Goal: Task Accomplishment & Management: Complete application form

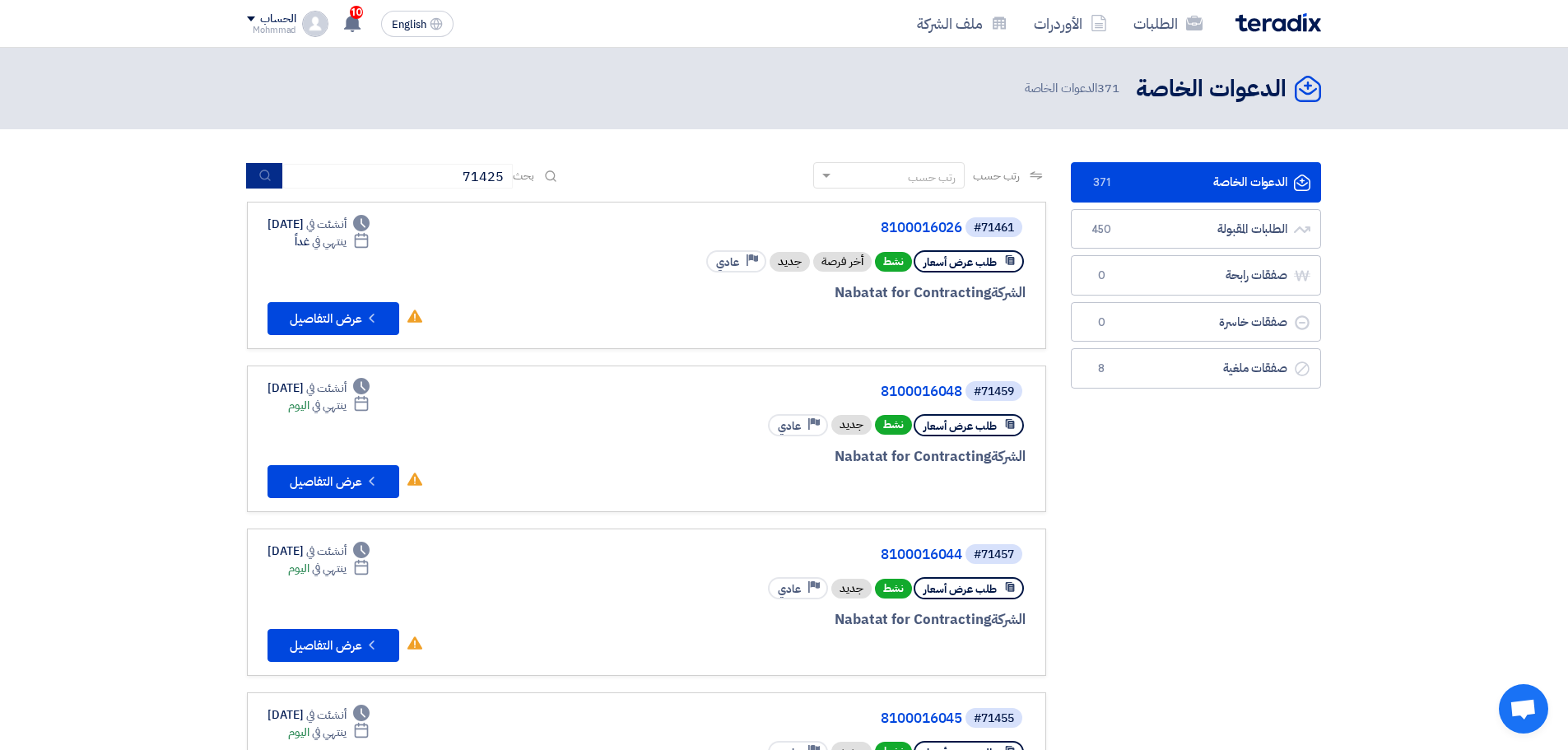
type input "71425"
click at [275, 176] on button "submit" at bounding box center [264, 175] width 36 height 25
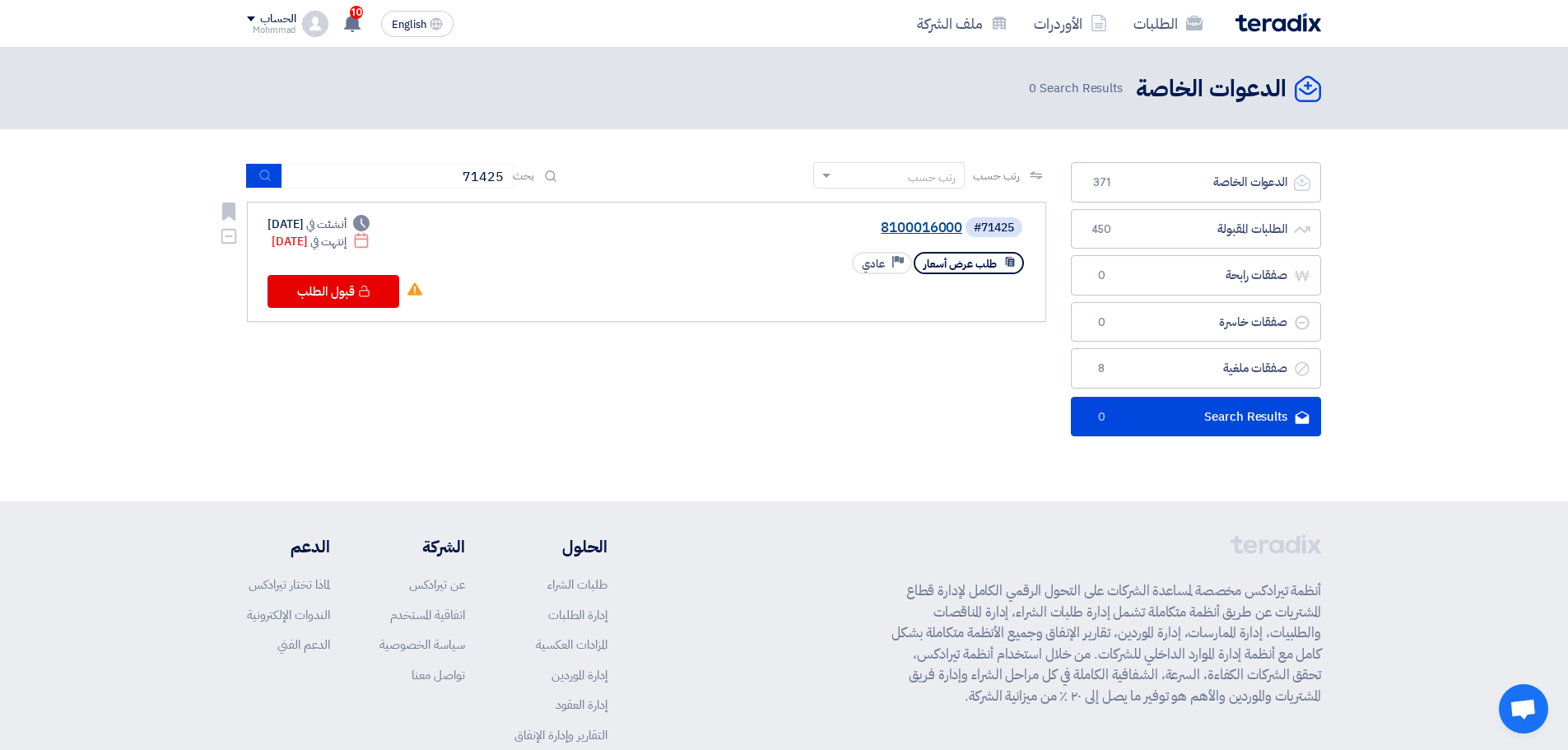
click at [926, 223] on link "8100016000" at bounding box center [798, 227] width 329 height 15
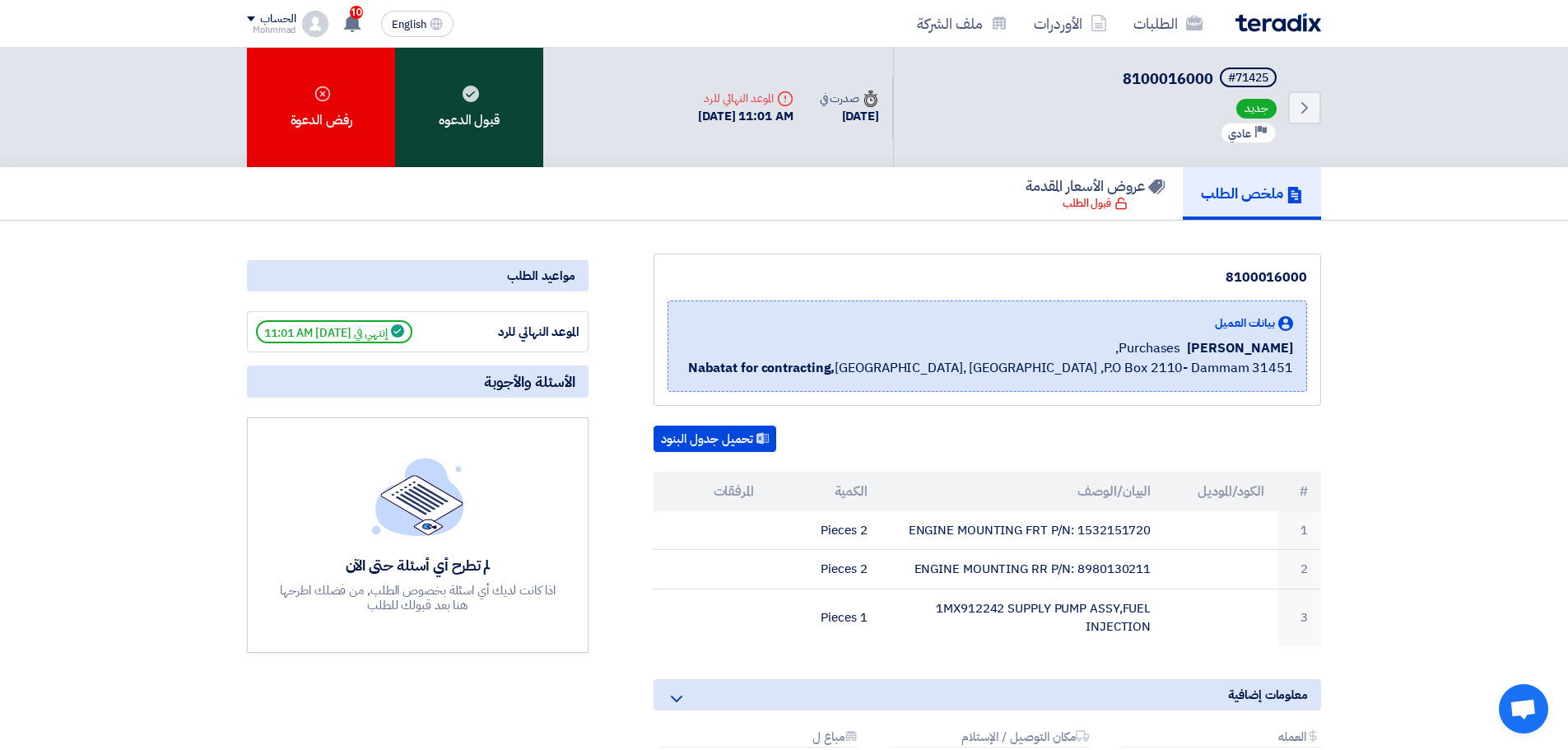
click at [461, 134] on div "قبول الدعوه" at bounding box center [468, 108] width 148 height 120
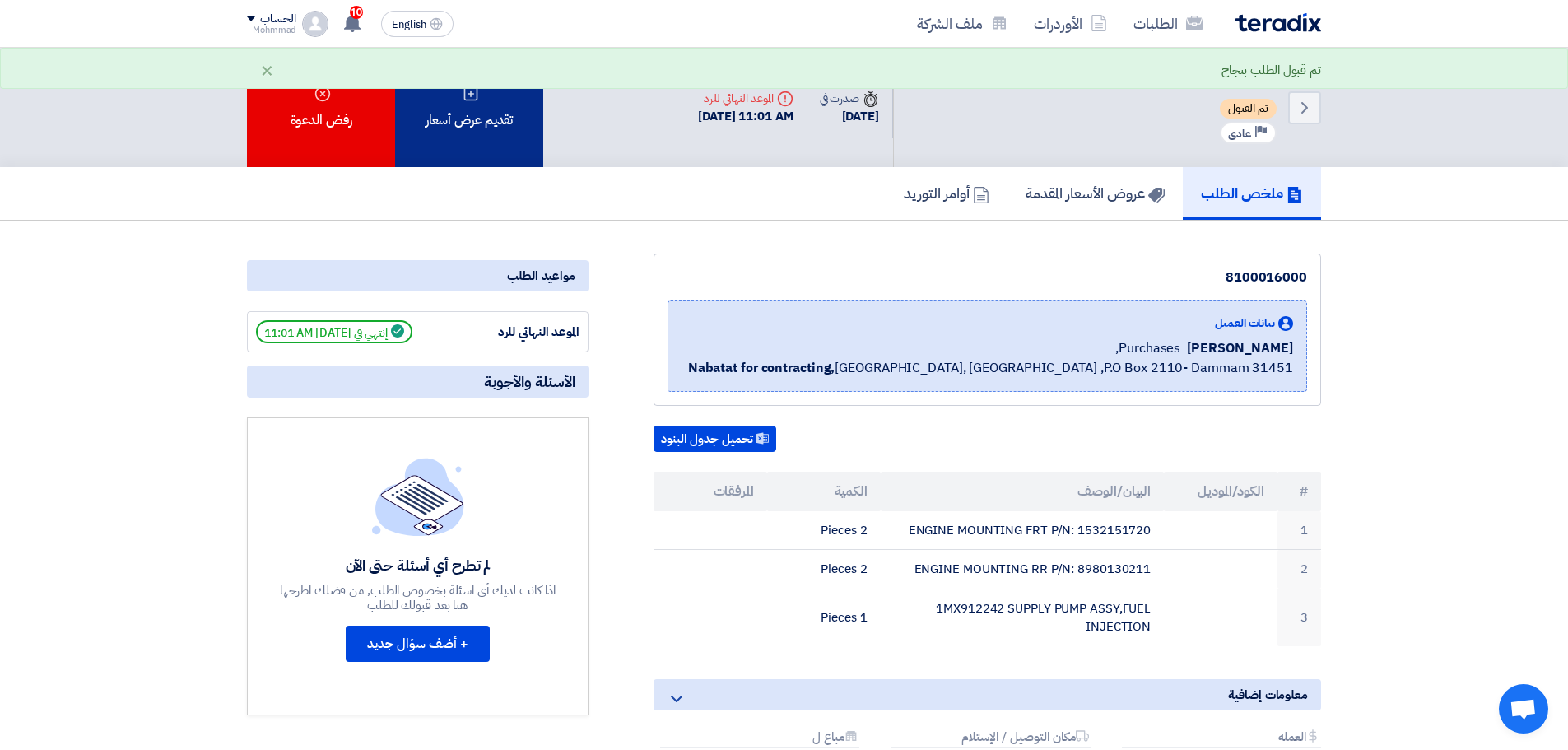
click at [502, 135] on div "تقديم عرض أسعار" at bounding box center [468, 108] width 148 height 120
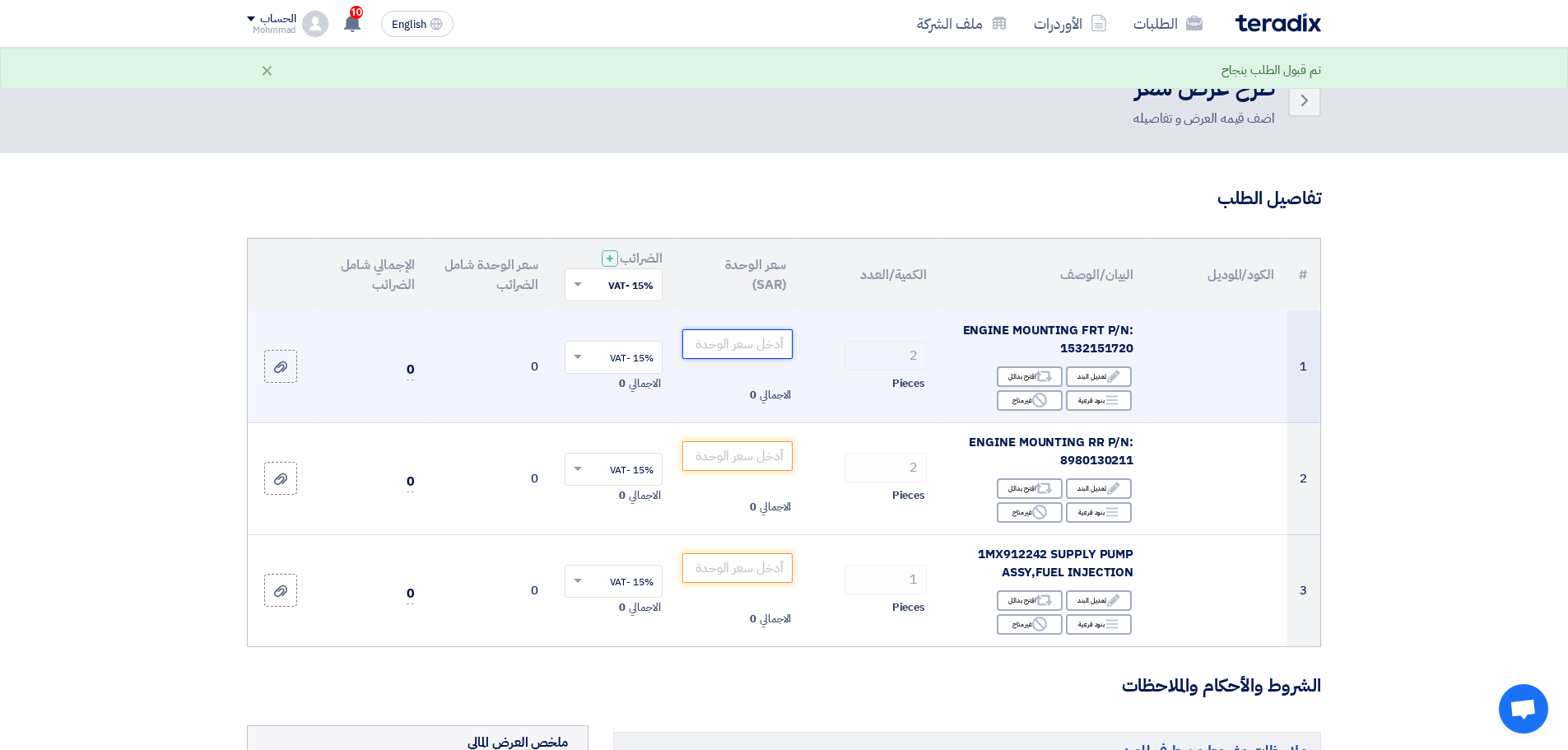
click at [727, 345] on input "number" at bounding box center [737, 344] width 111 height 29
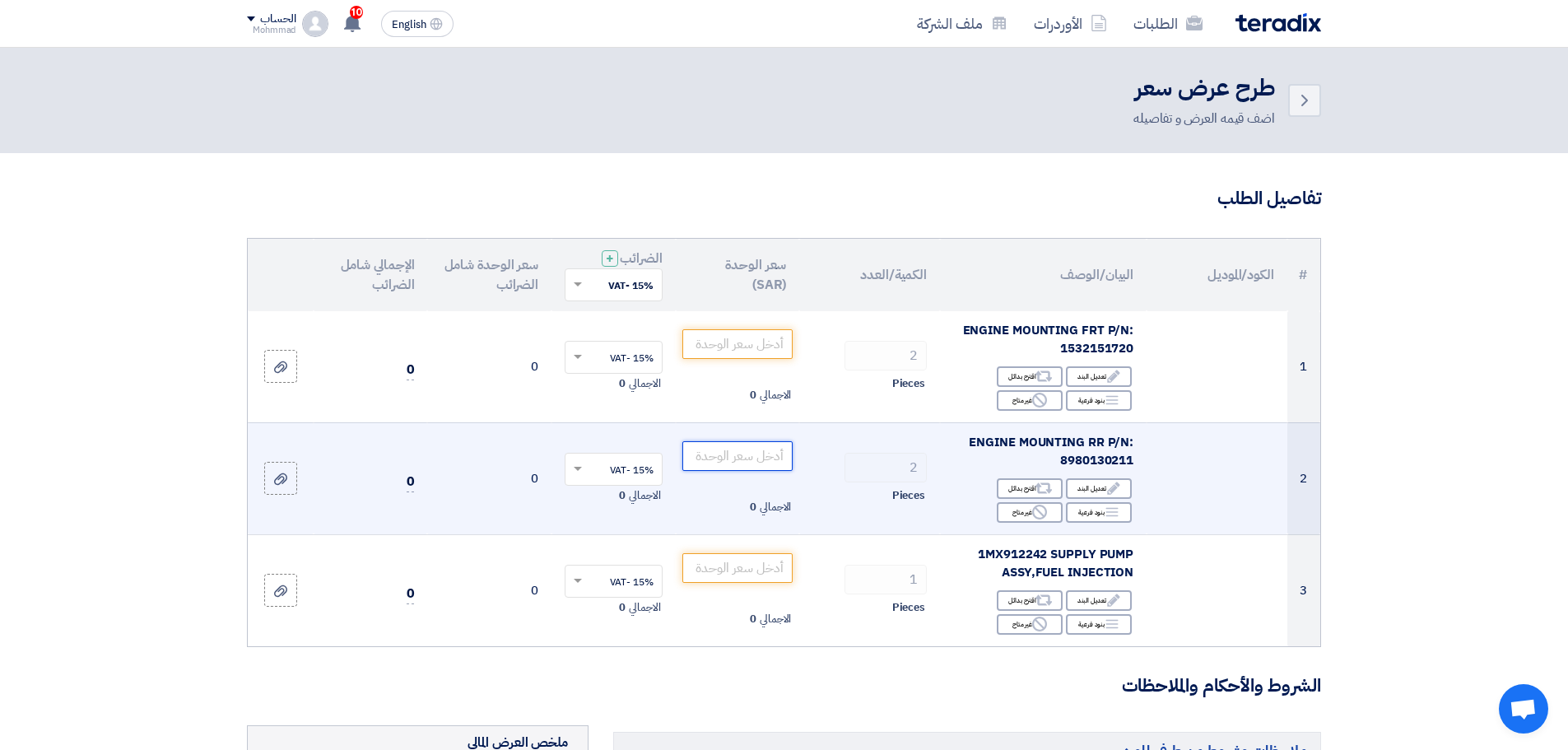
click at [726, 459] on input "number" at bounding box center [737, 456] width 111 height 29
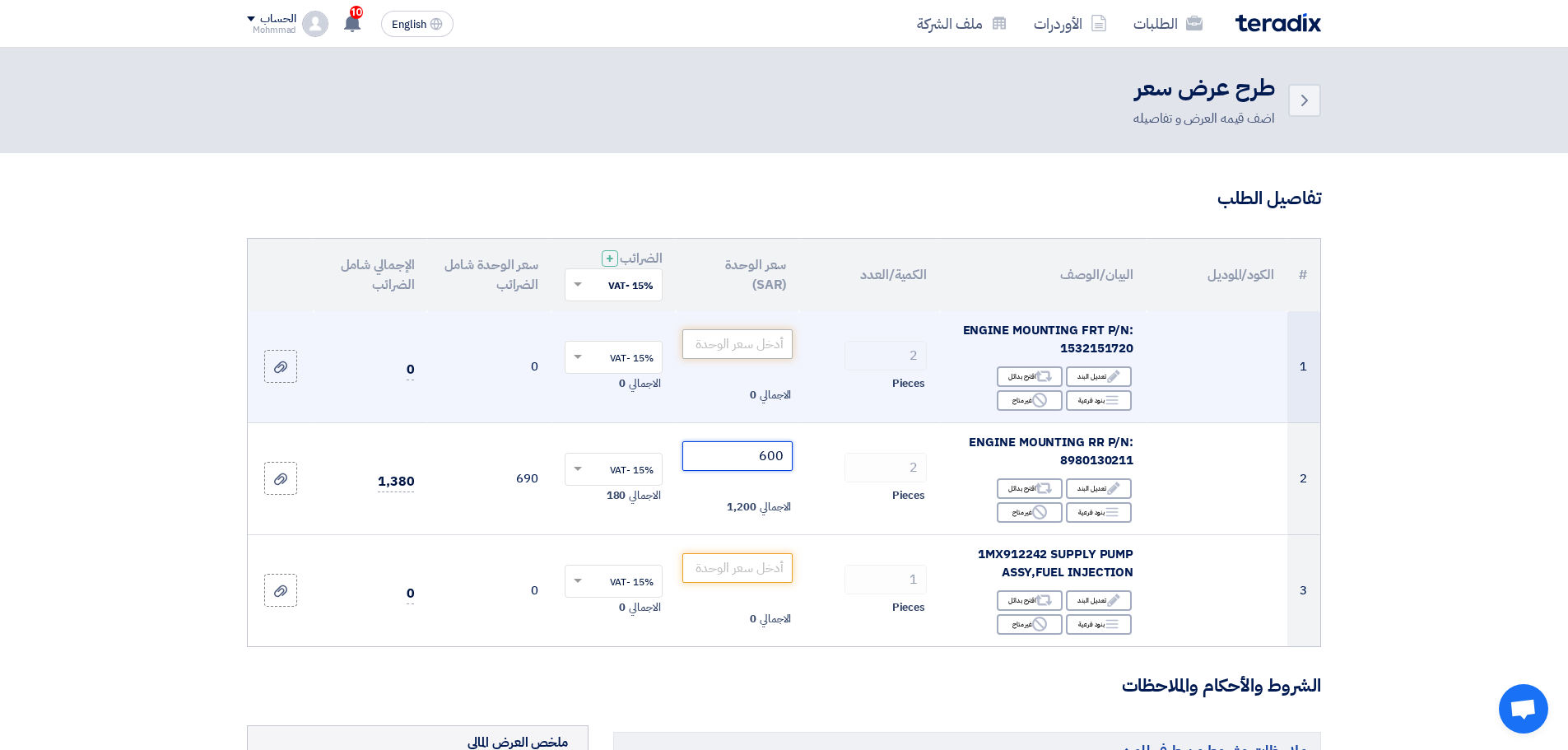
type input "600"
click at [747, 336] on input "number" at bounding box center [737, 344] width 111 height 29
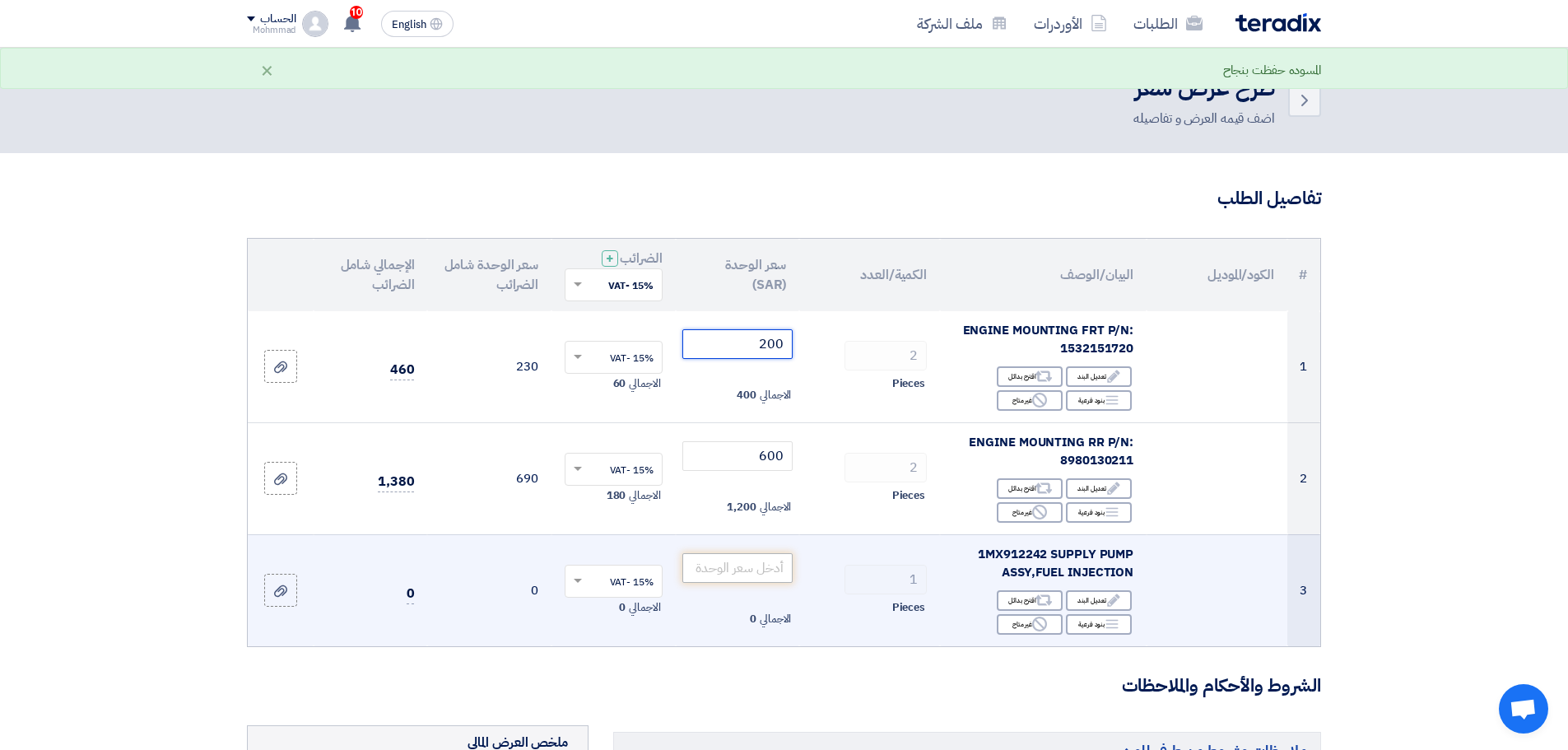
type input "200"
click at [754, 576] on input "number" at bounding box center [737, 568] width 111 height 29
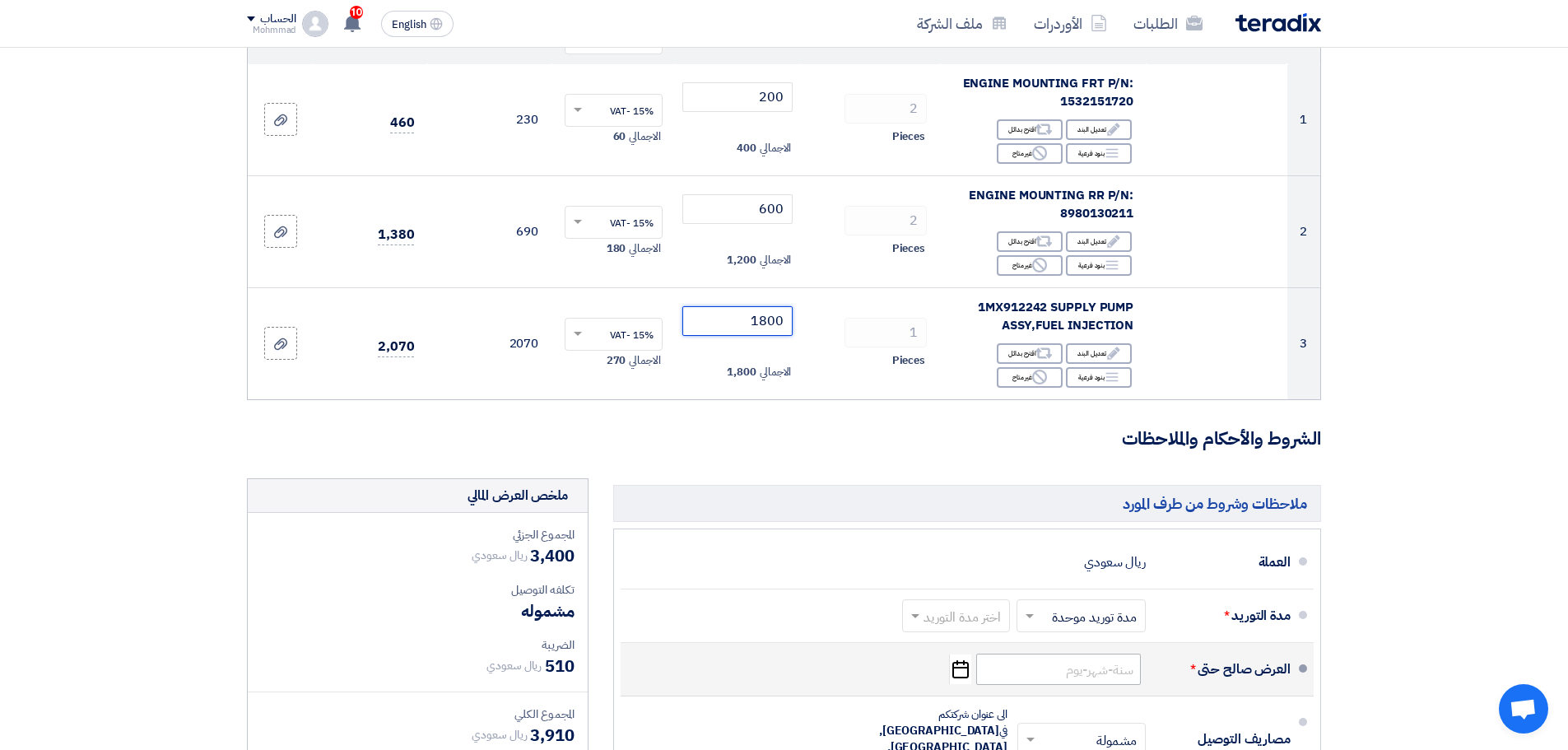
scroll to position [659, 0]
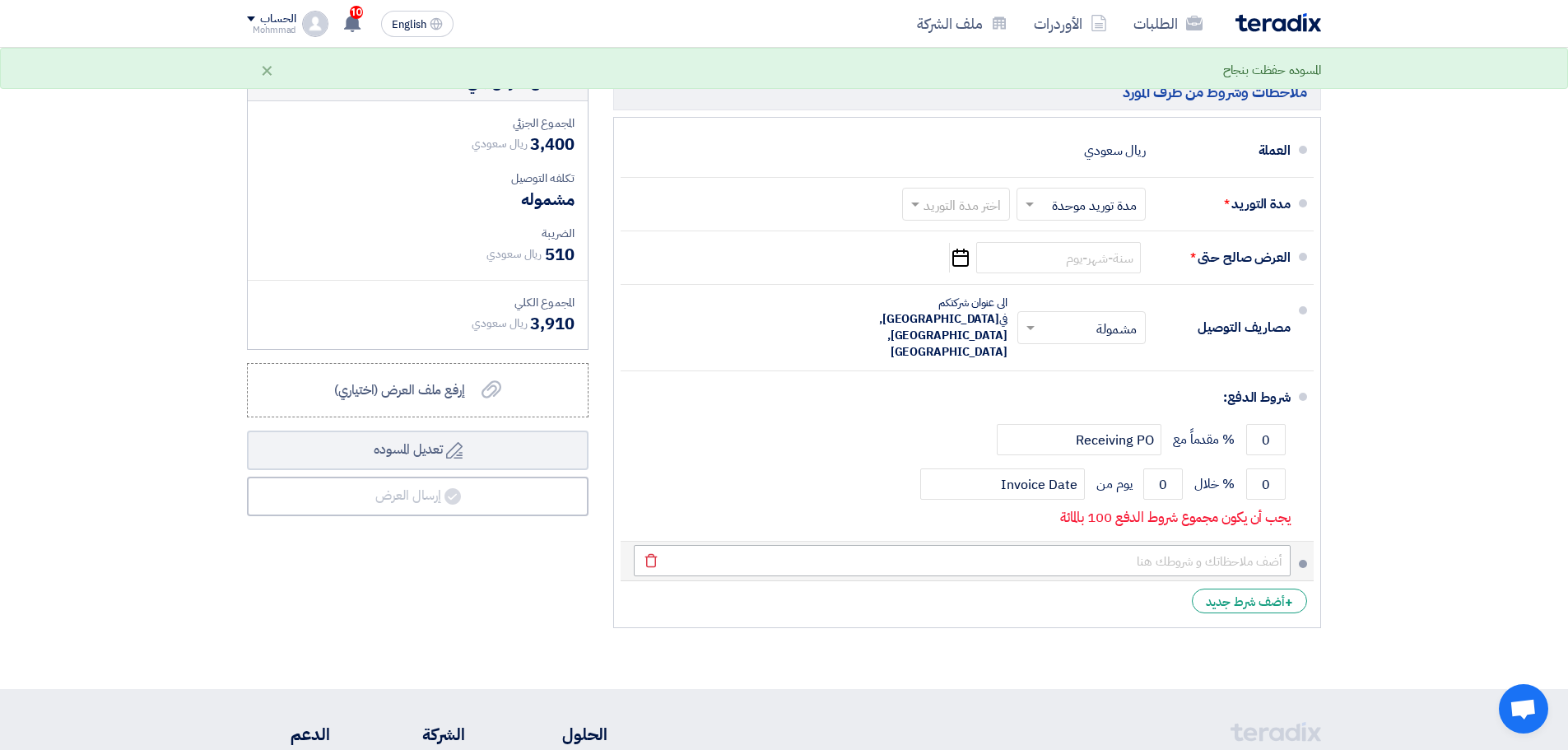
type input "1800"
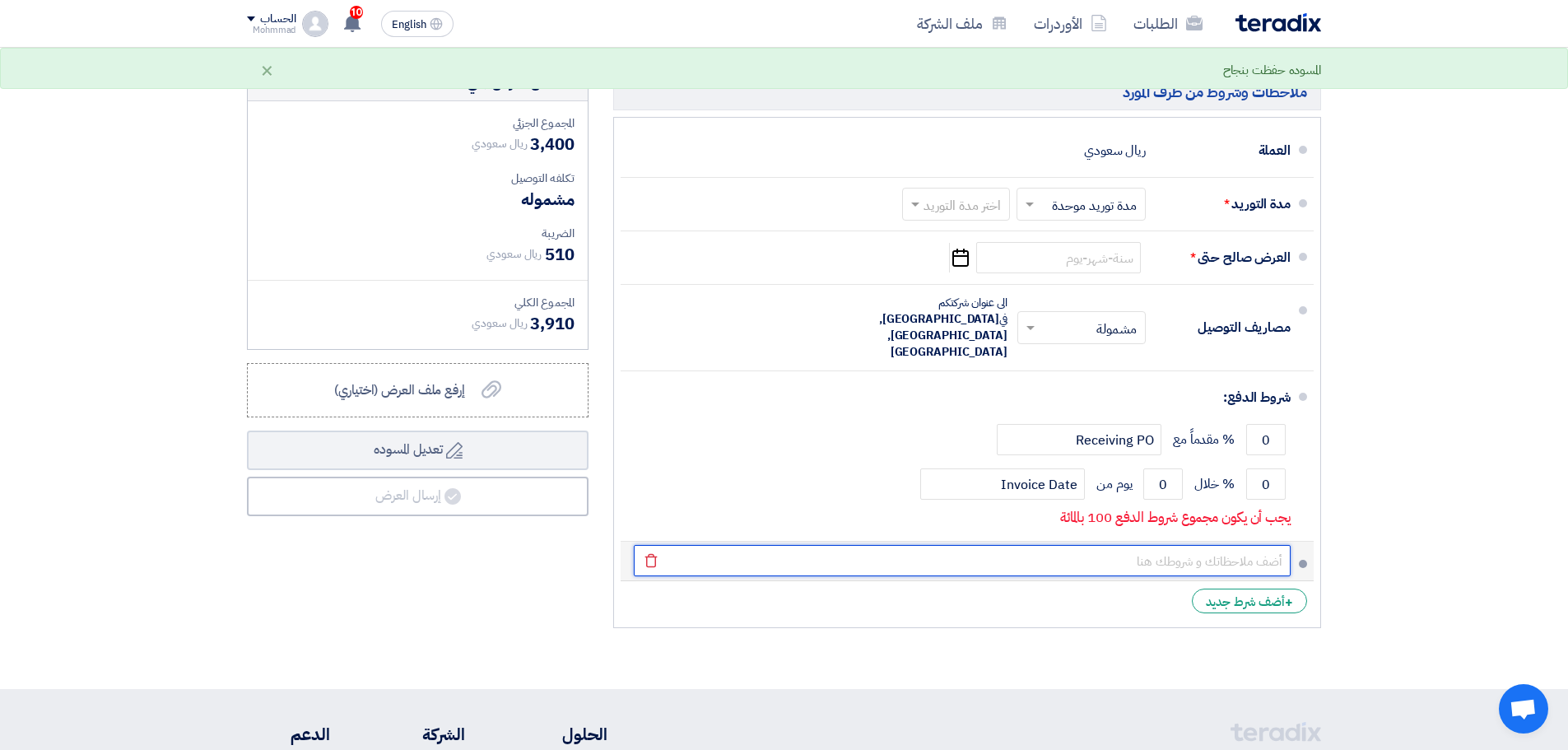
click at [1172, 545] on input "text" at bounding box center [962, 561] width 657 height 31
type input "1"
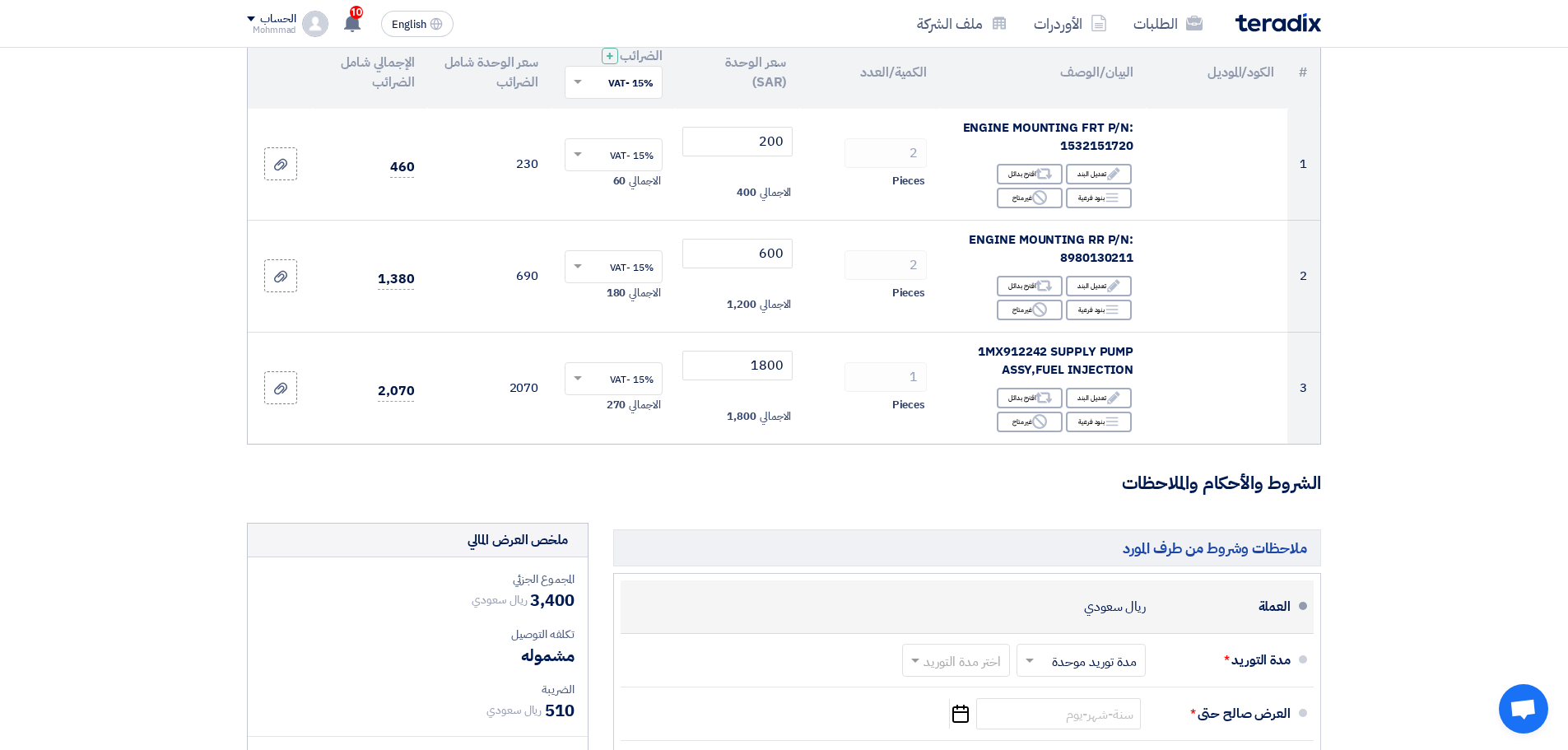
scroll to position [412, 0]
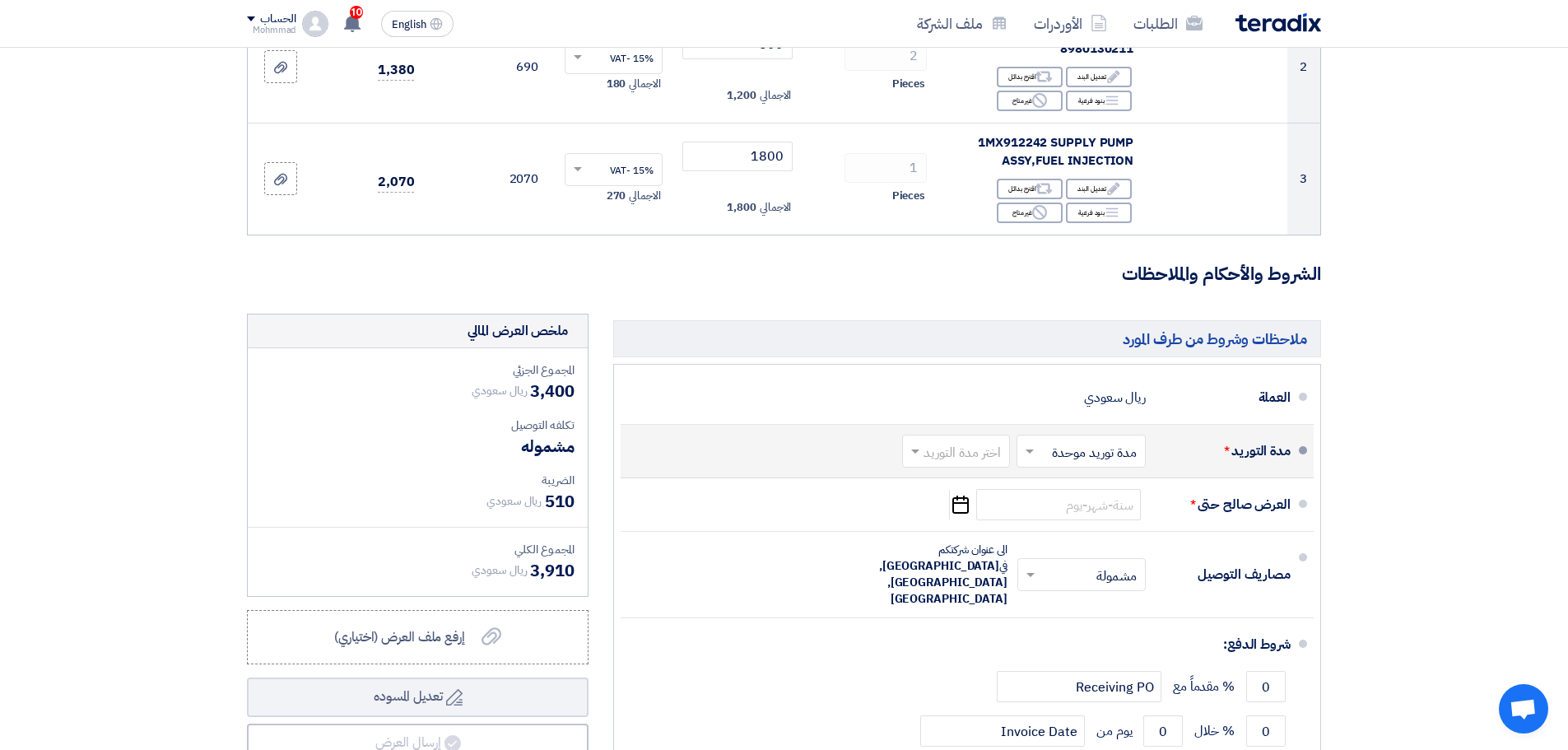
type input "1947 البند الاخير"
click at [982, 447] on input "text" at bounding box center [953, 453] width 100 height 24
click at [951, 492] on div "(1-2) أيام" at bounding box center [959, 486] width 106 height 30
click at [959, 511] on icon "Pick a date" at bounding box center [959, 505] width 23 height 29
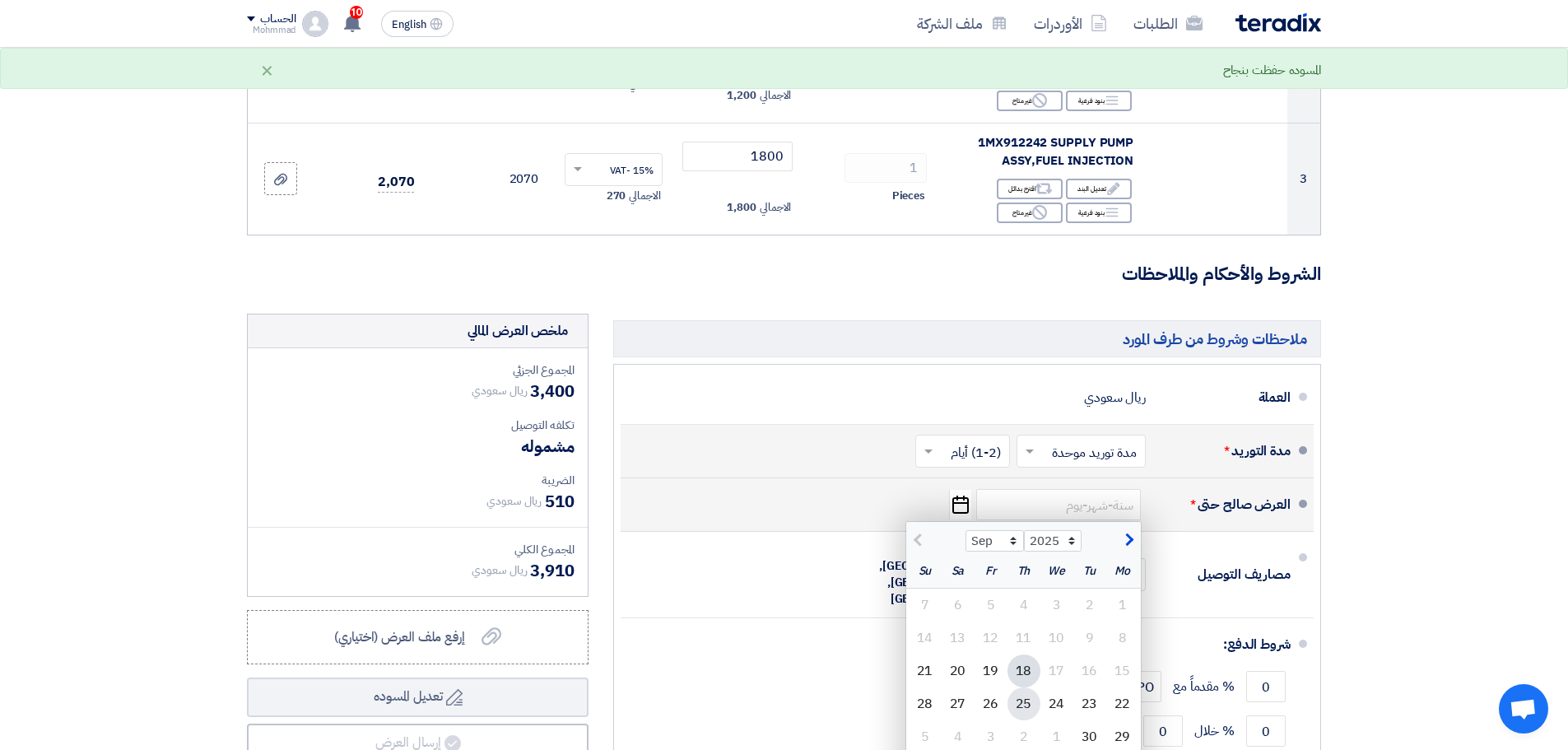
click at [1021, 719] on div "25" at bounding box center [1024, 704] width 33 height 33
type input "[DATE]"
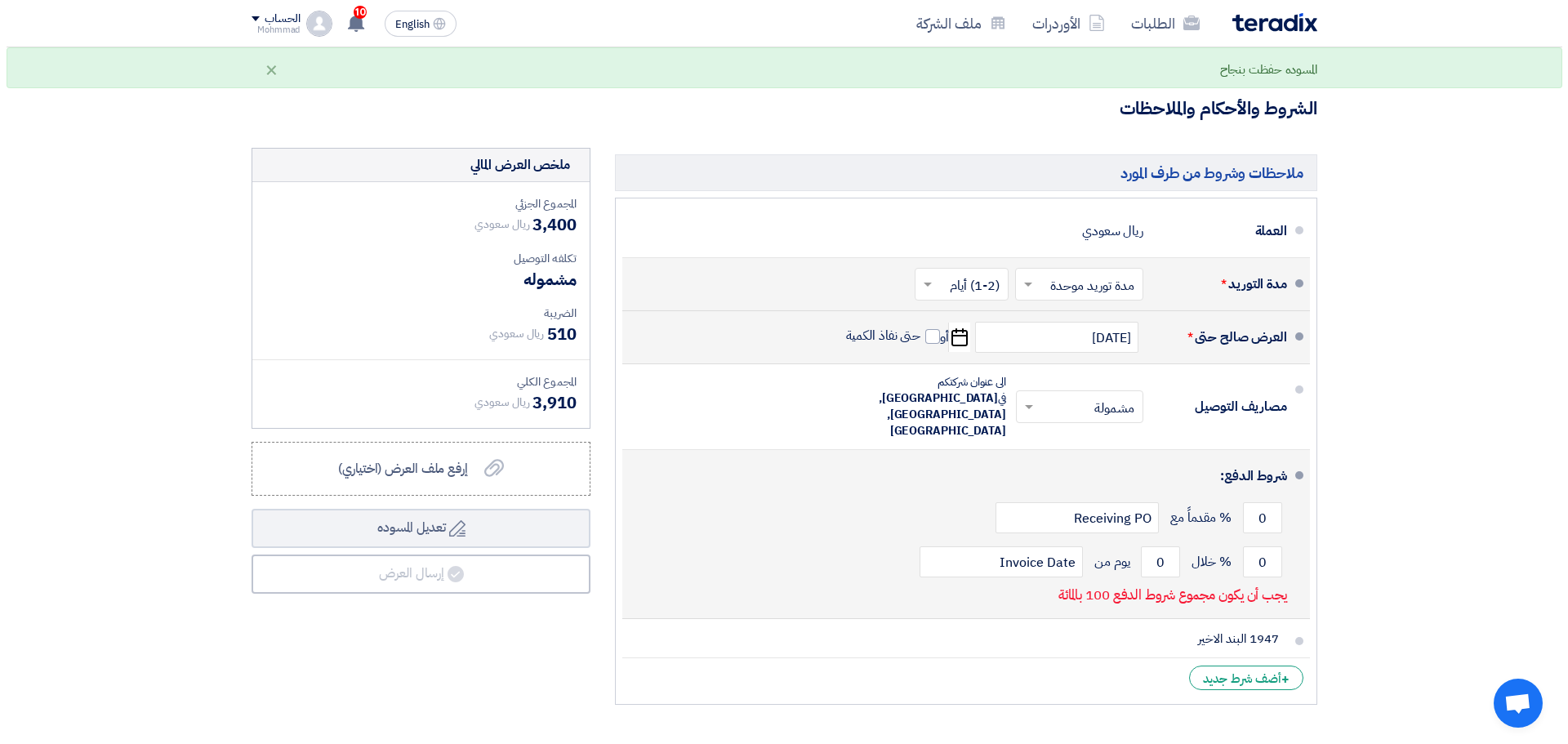
scroll to position [654, 0]
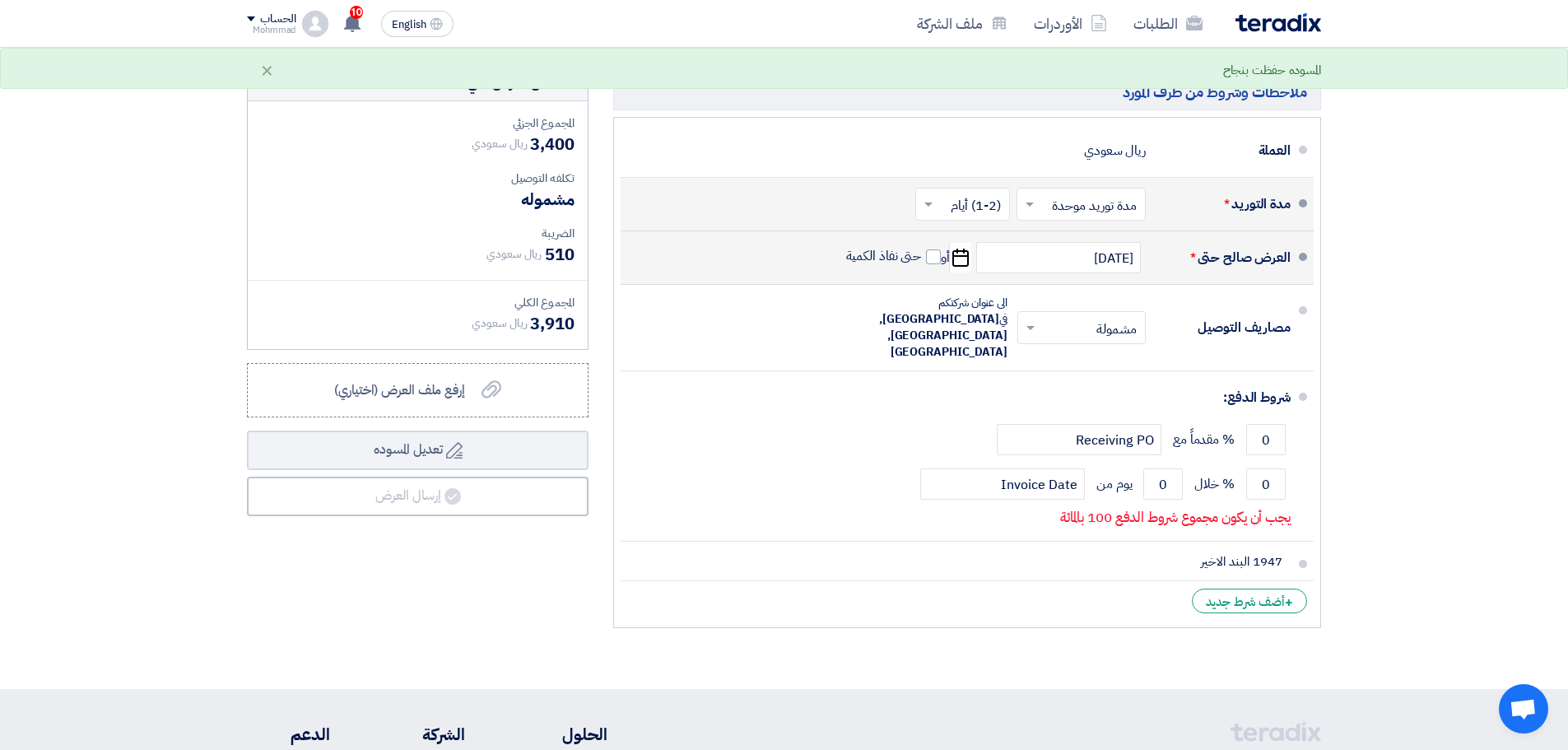
click at [941, 260] on div "العرض صالح حتى * [DATE] Pick a date أو حتى نفاذ الكمية" at bounding box center [962, 258] width 657 height 39
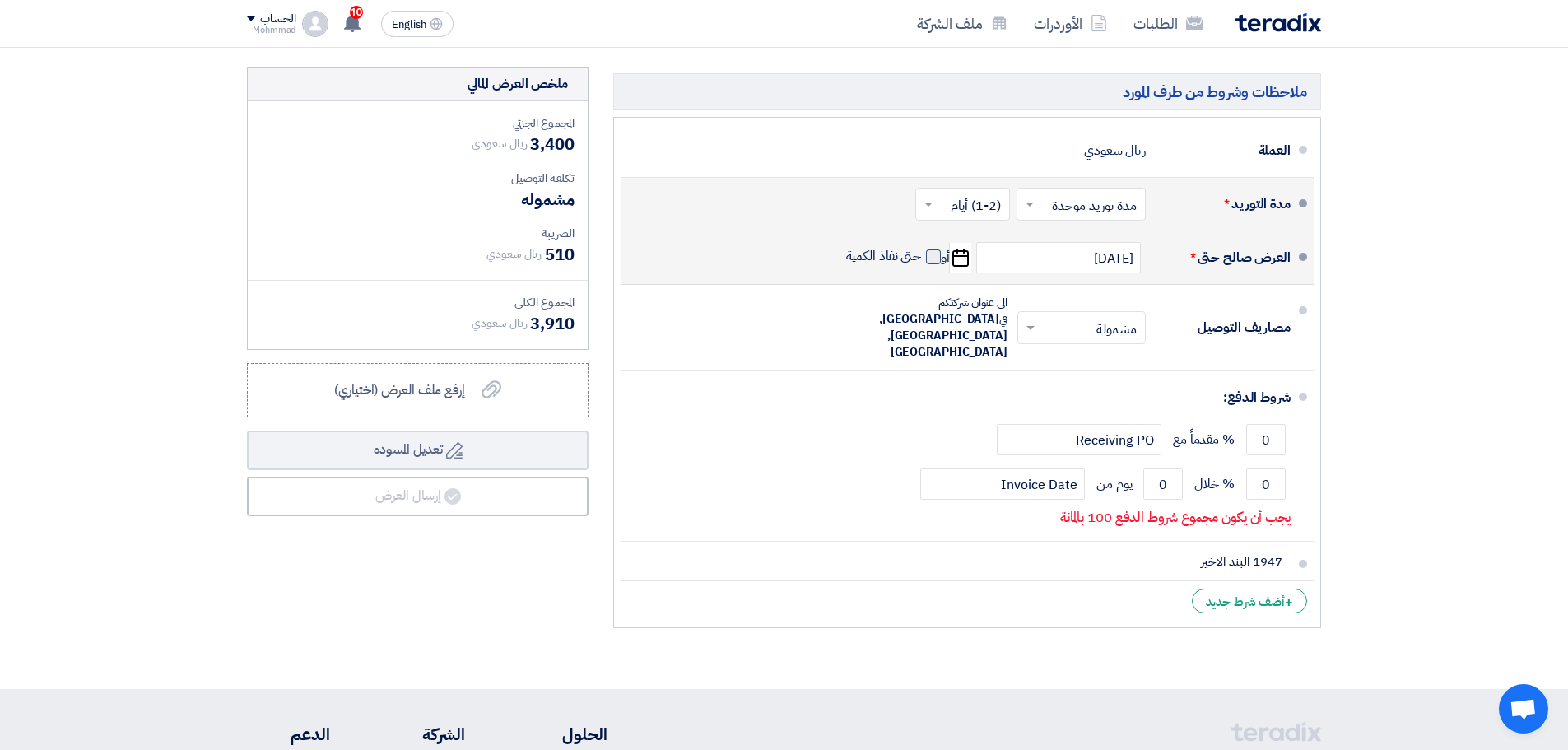
click at [937, 251] on span at bounding box center [933, 256] width 15 height 15
click at [921, 251] on input "حتى نفاذ الكمية" at bounding box center [882, 264] width 79 height 31
checkbox input "true"
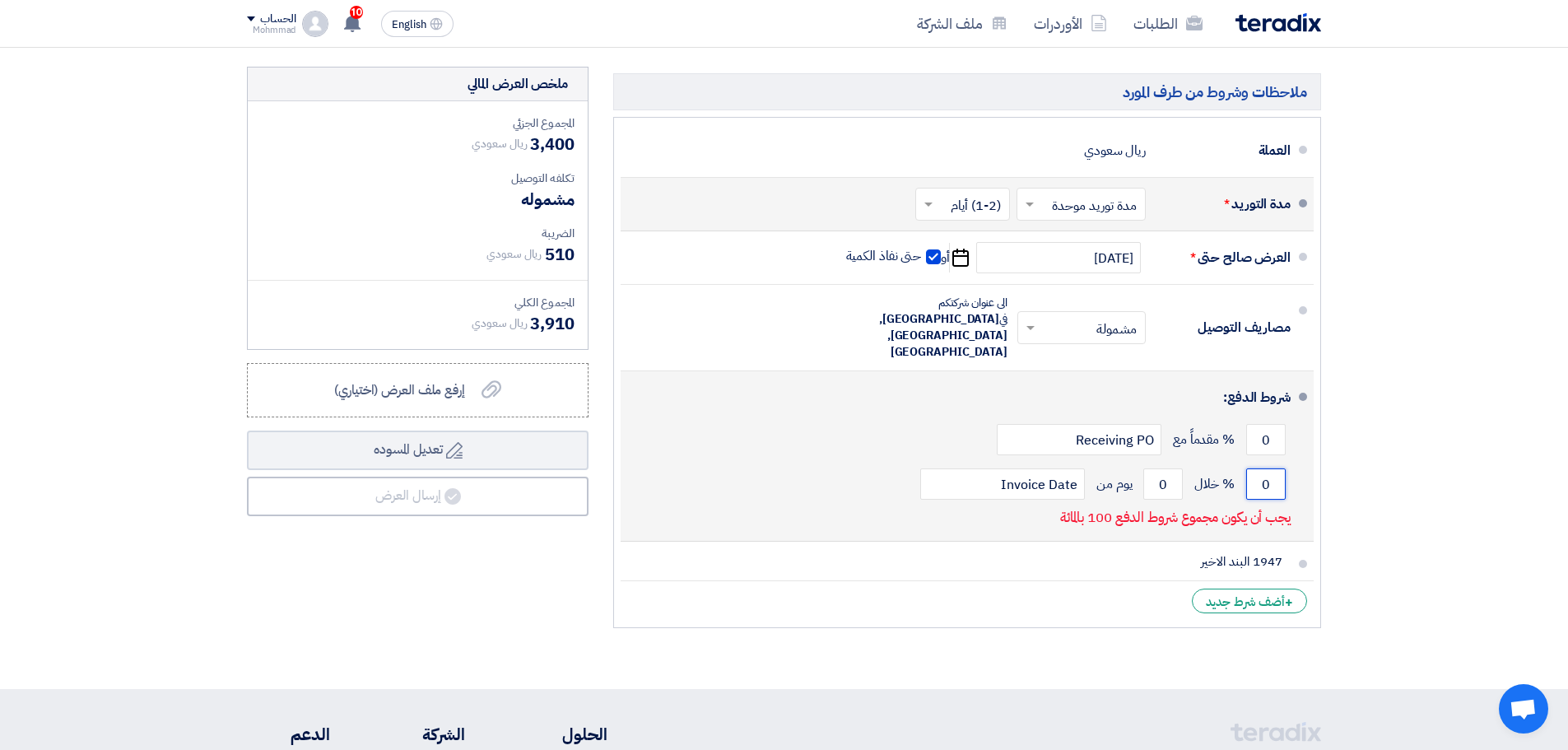
click at [1265, 469] on input "0" at bounding box center [1265, 484] width 39 height 31
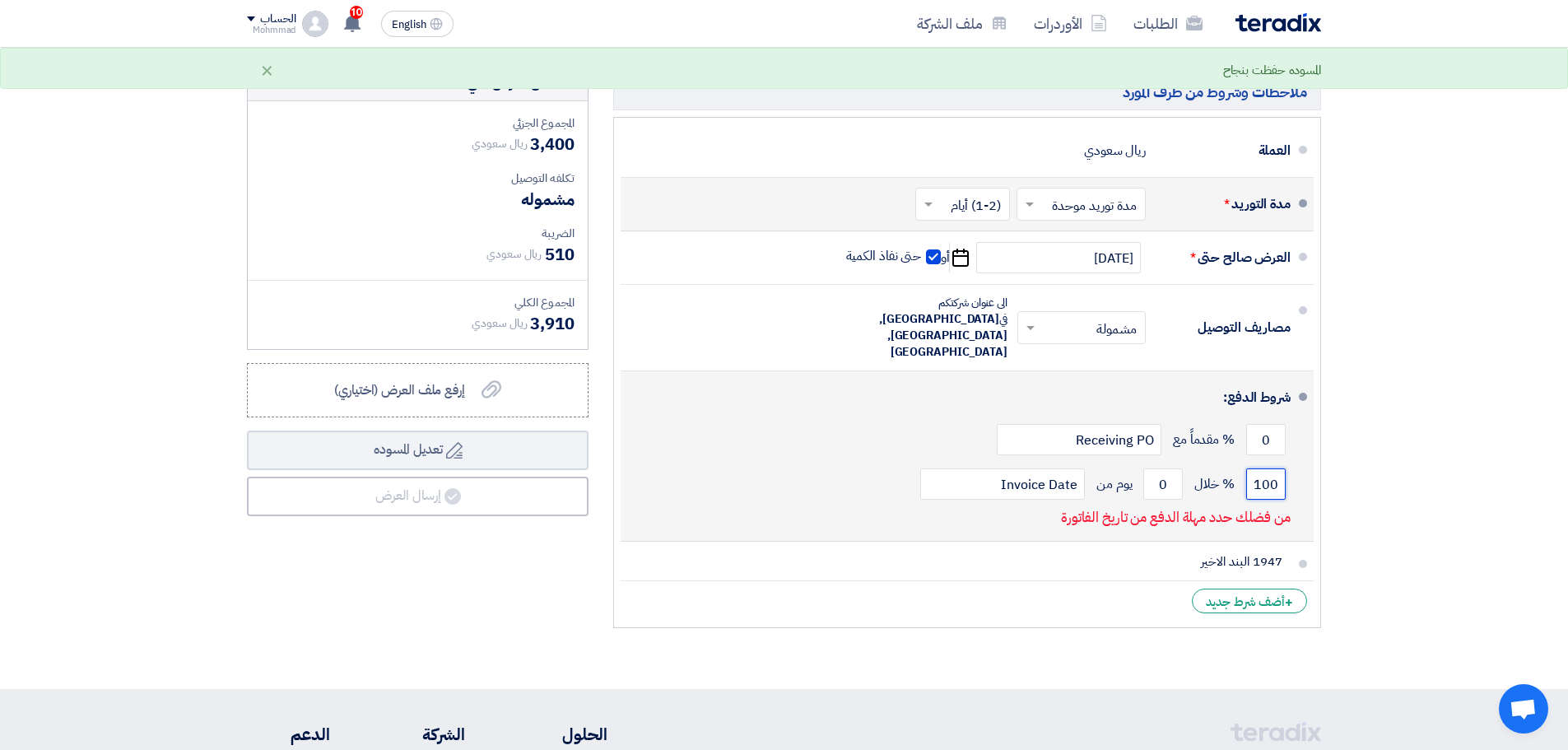
type input "100"
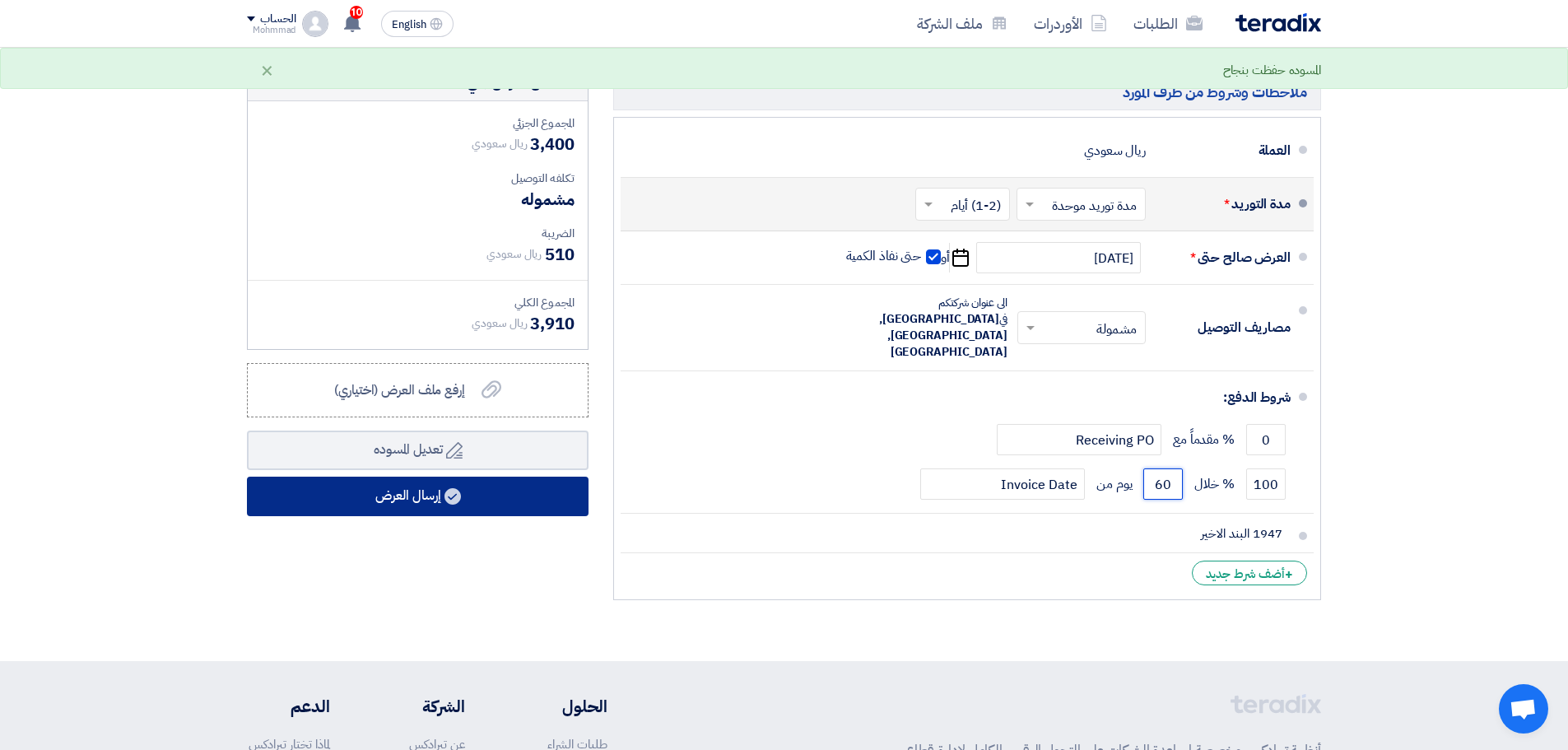
type input "60"
click at [509, 492] on button "إرسال العرض" at bounding box center [417, 496] width 341 height 39
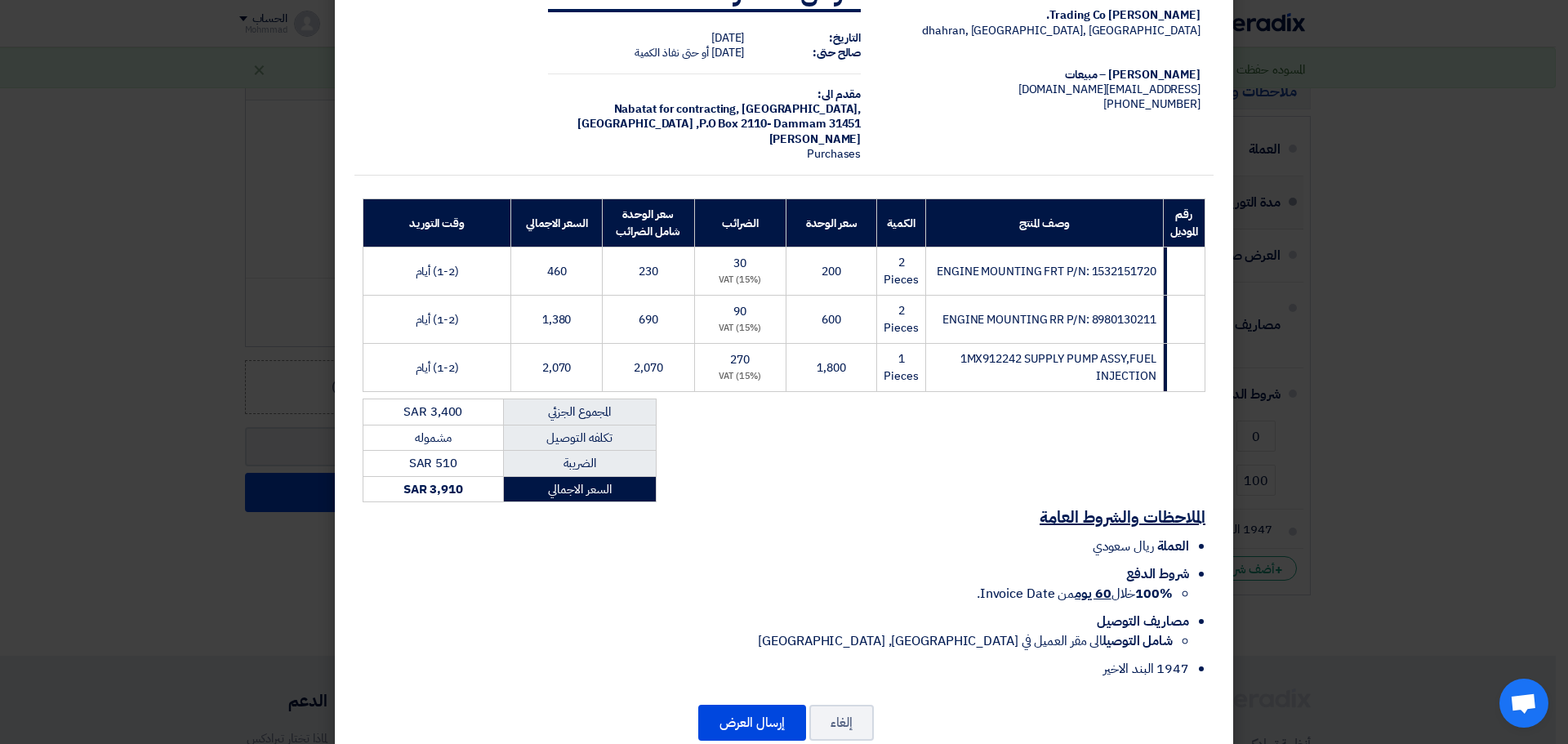
scroll to position [102, 0]
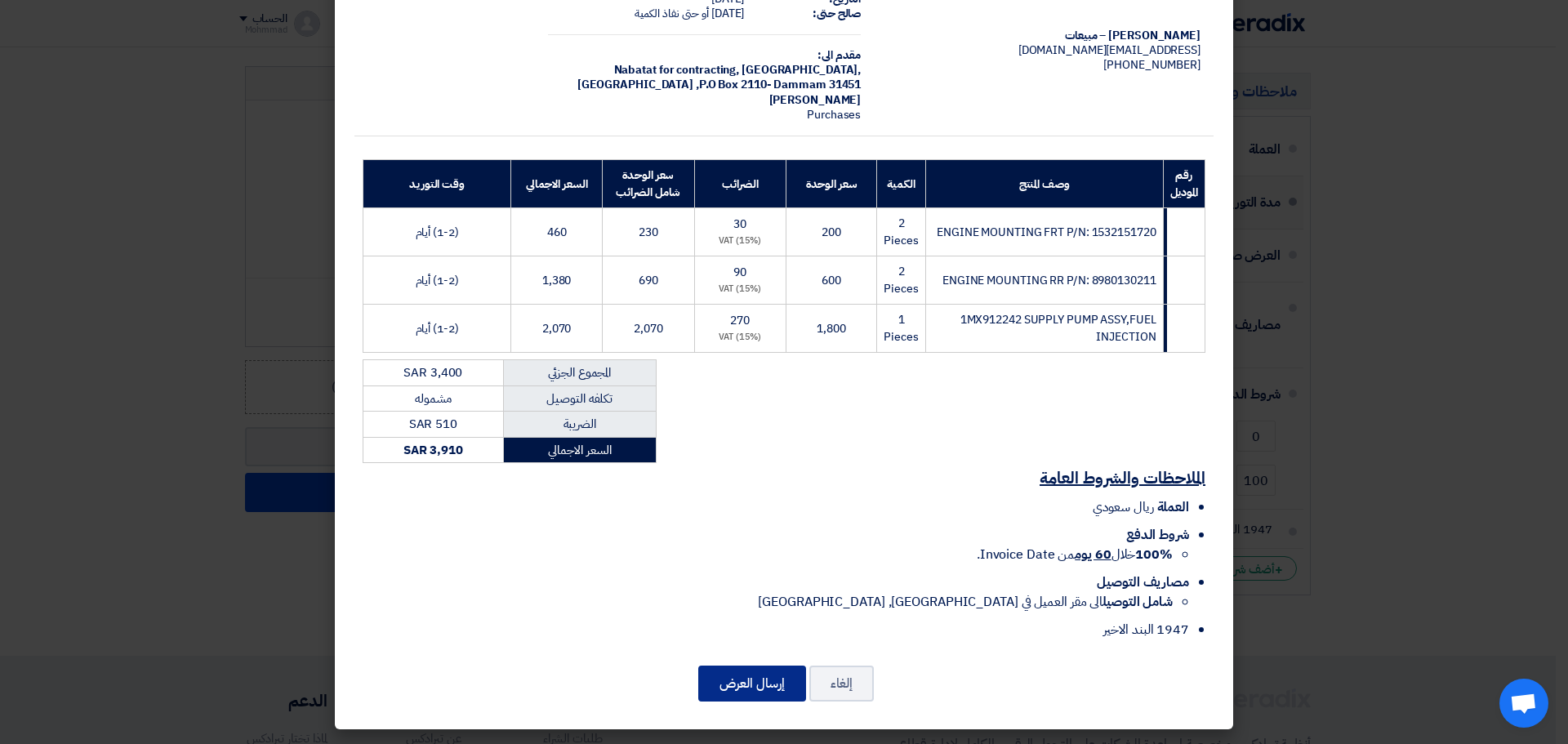
click at [769, 675] on button "إرسال العرض" at bounding box center [752, 683] width 108 height 36
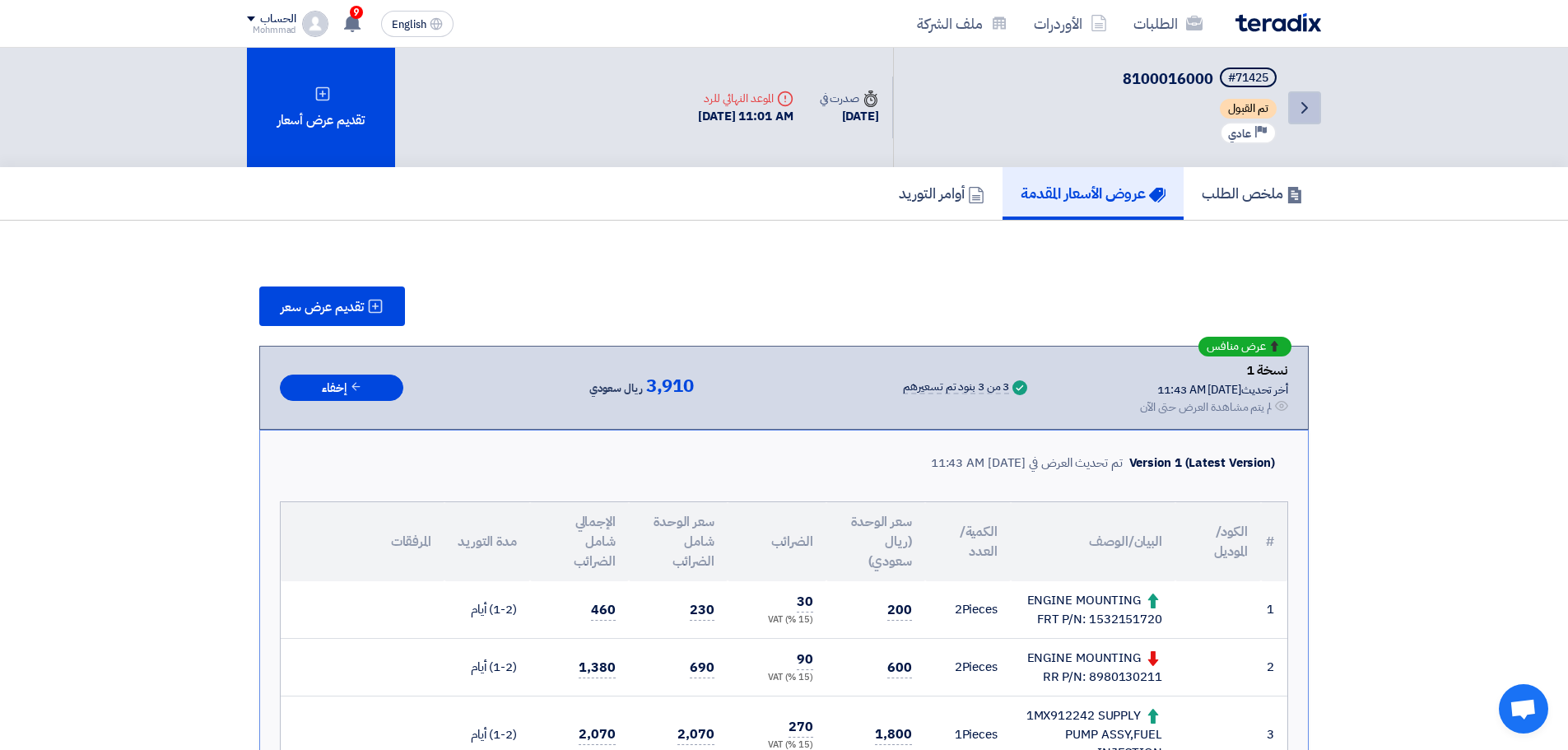
click at [1300, 105] on icon "Back" at bounding box center [1304, 108] width 20 height 20
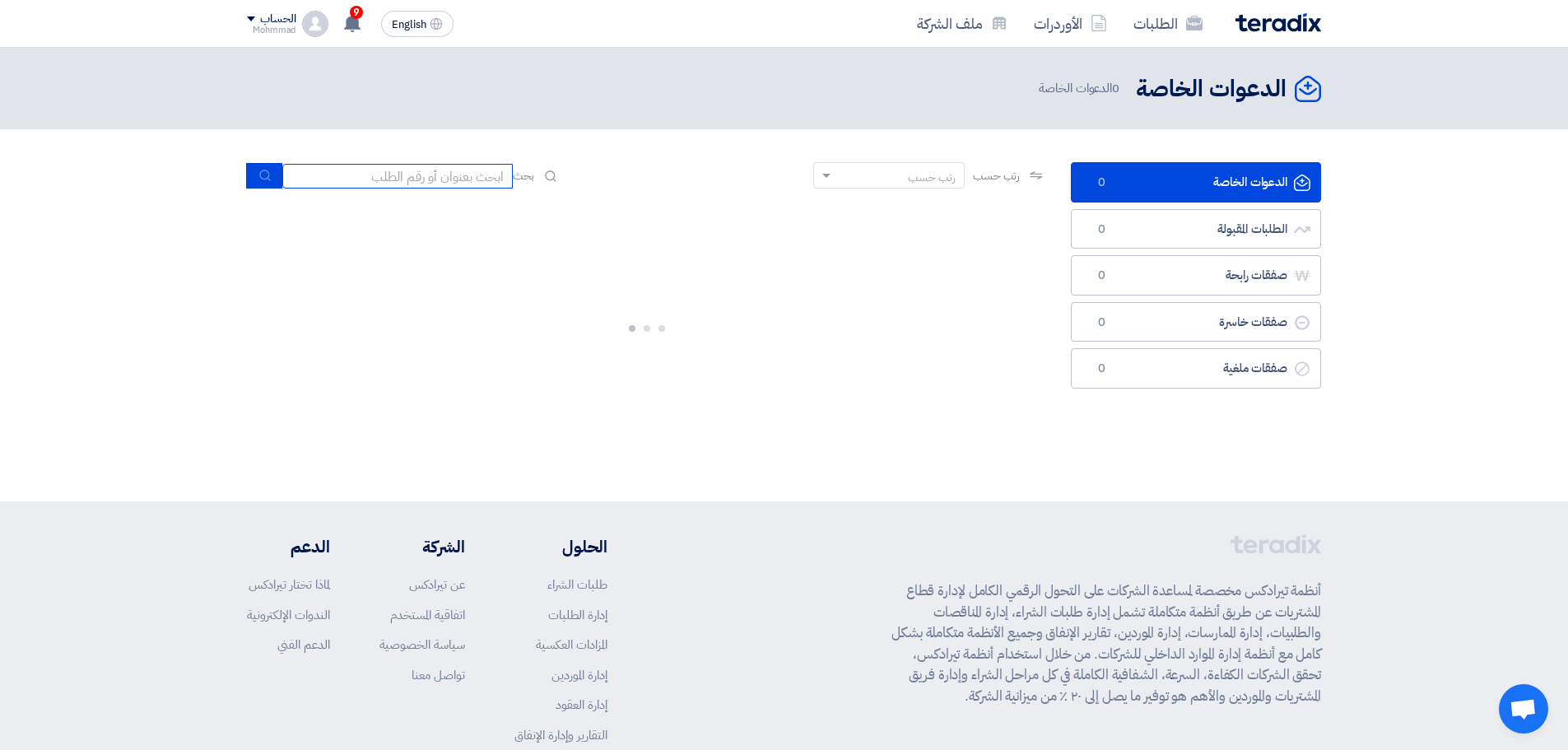
drag, startPoint x: 398, startPoint y: 172, endPoint x: 389, endPoint y: 181, distance: 12.7
click at [390, 181] on input at bounding box center [397, 175] width 230 height 25
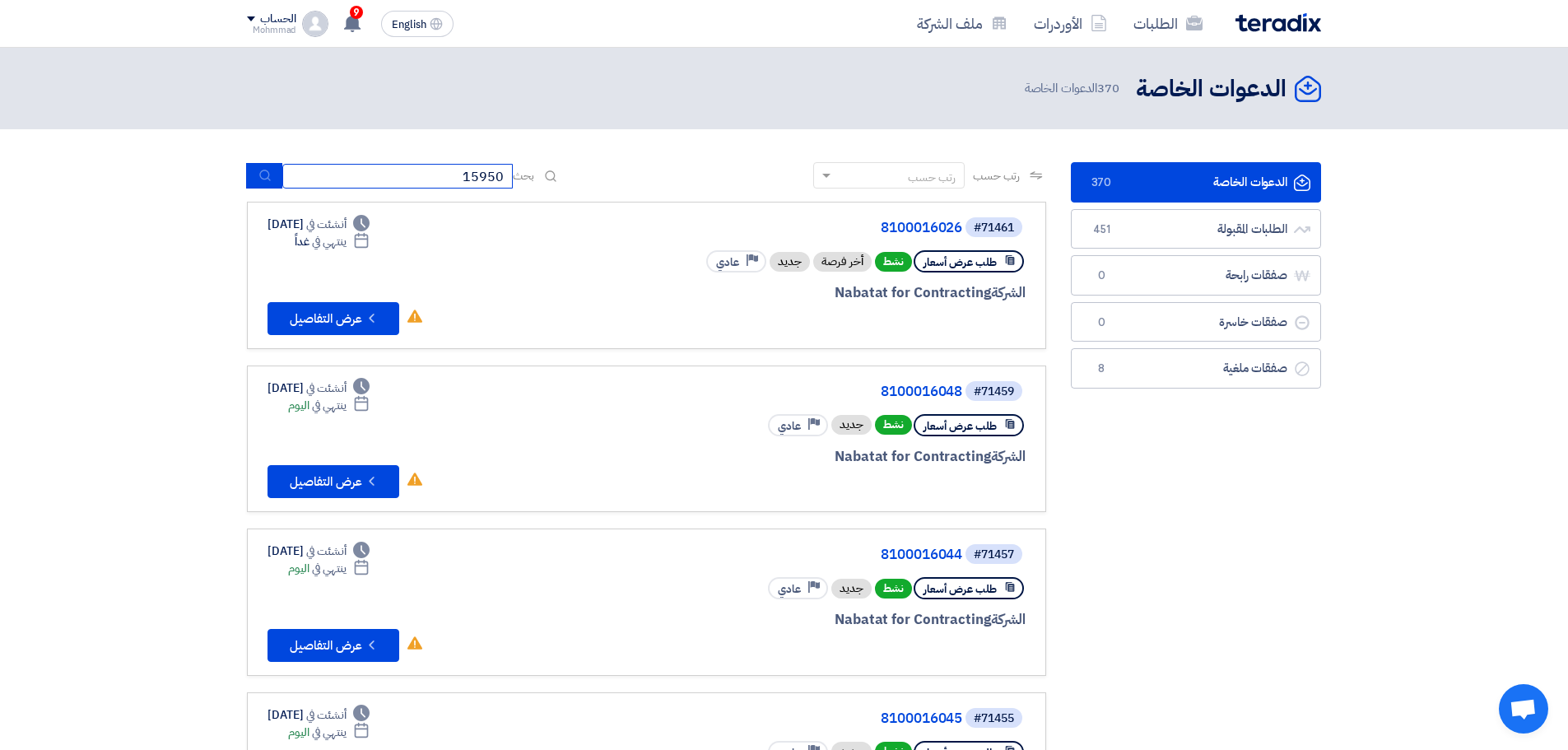
type input "15950"
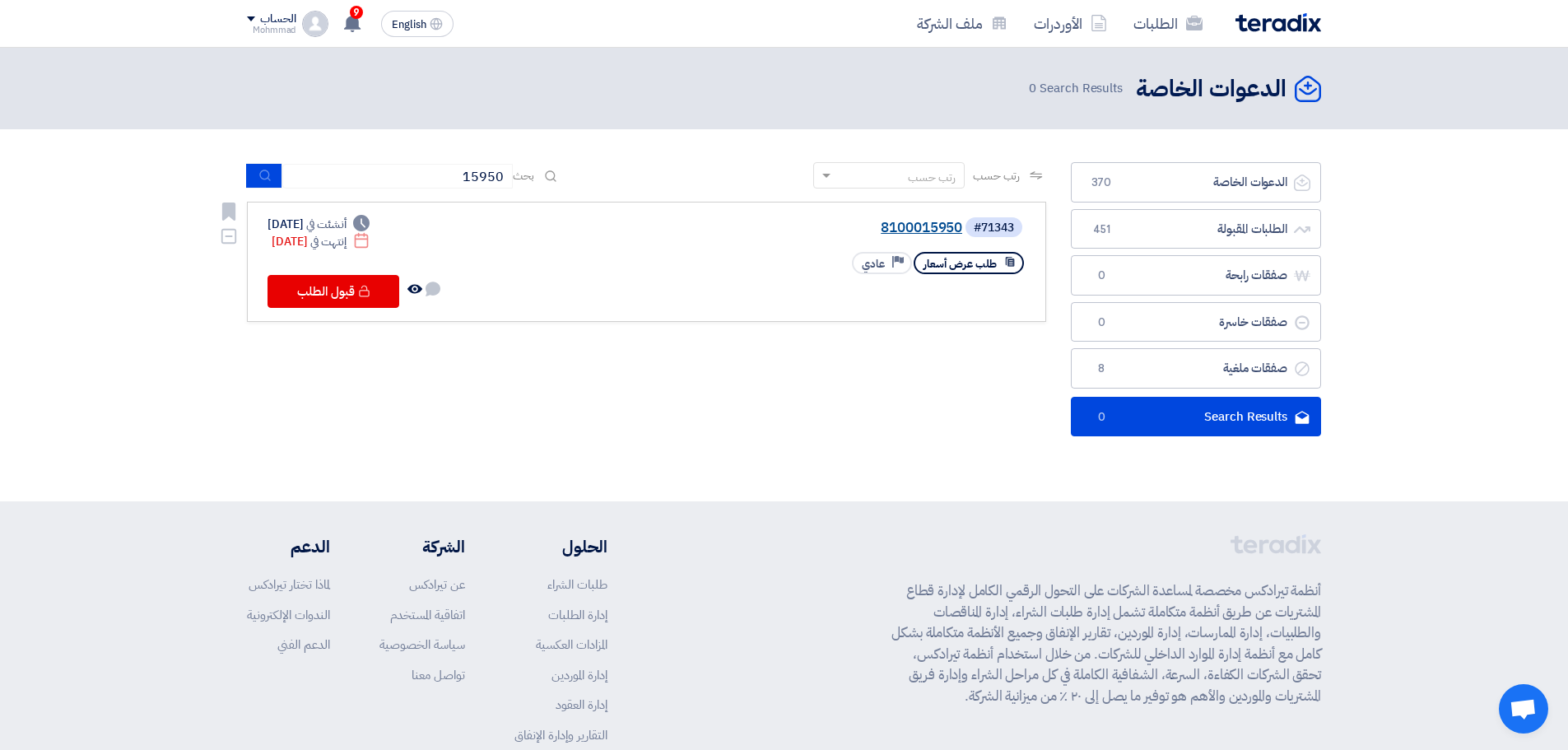
click at [896, 228] on link "8100015950" at bounding box center [798, 227] width 329 height 15
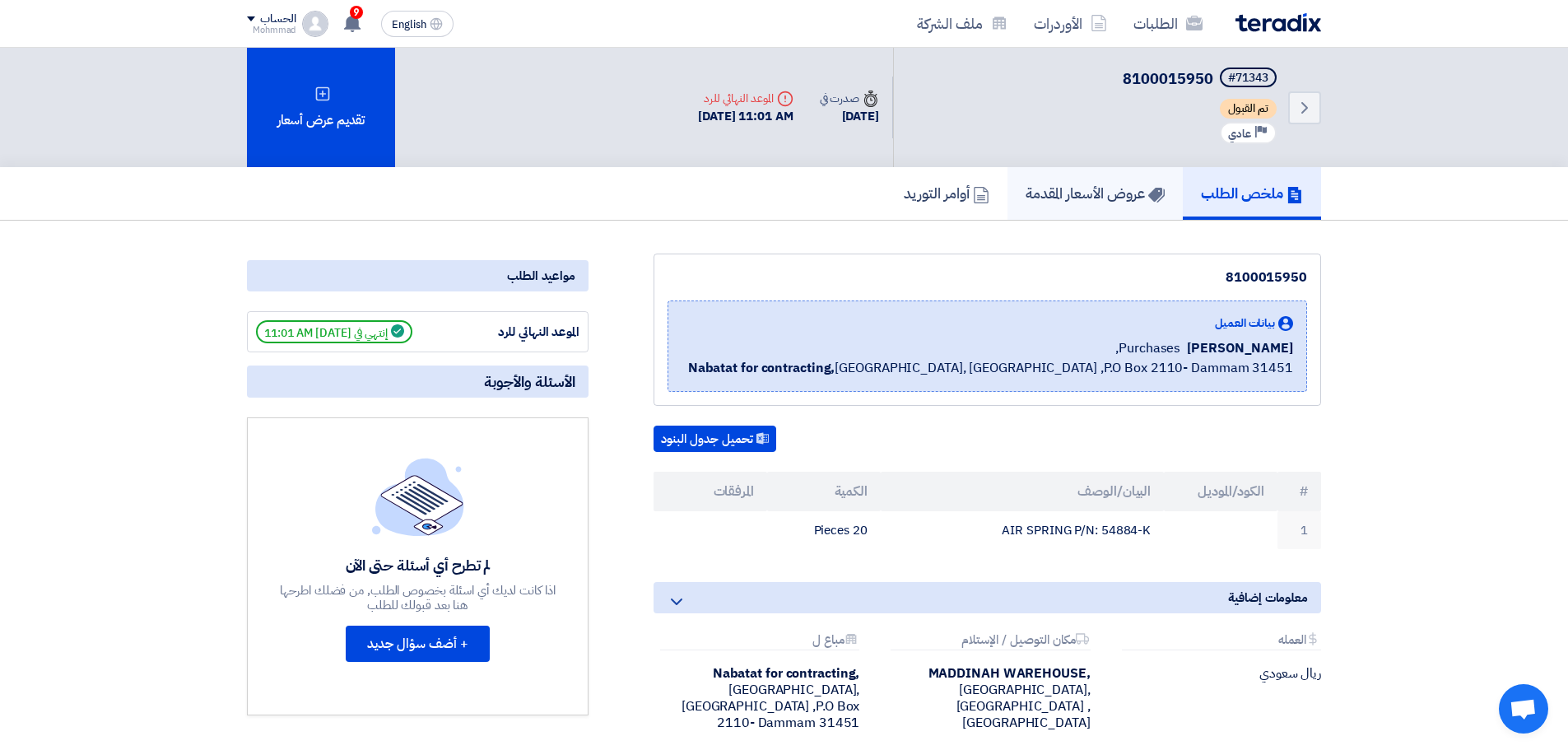
click at [1102, 205] on link "عروض الأسعار المقدمة" at bounding box center [1095, 193] width 175 height 53
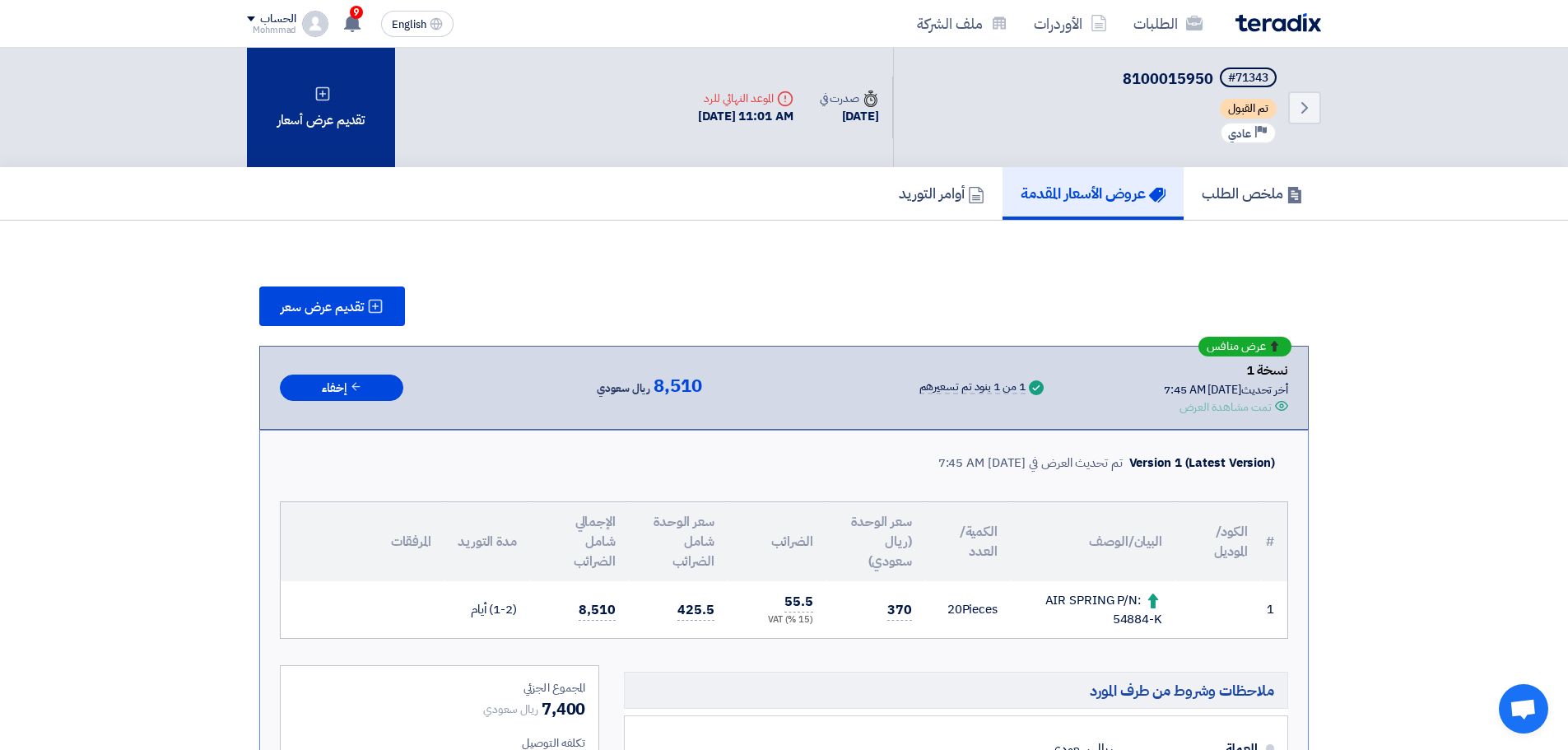
click at [323, 117] on div "تقديم عرض أسعار" at bounding box center [320, 108] width 148 height 120
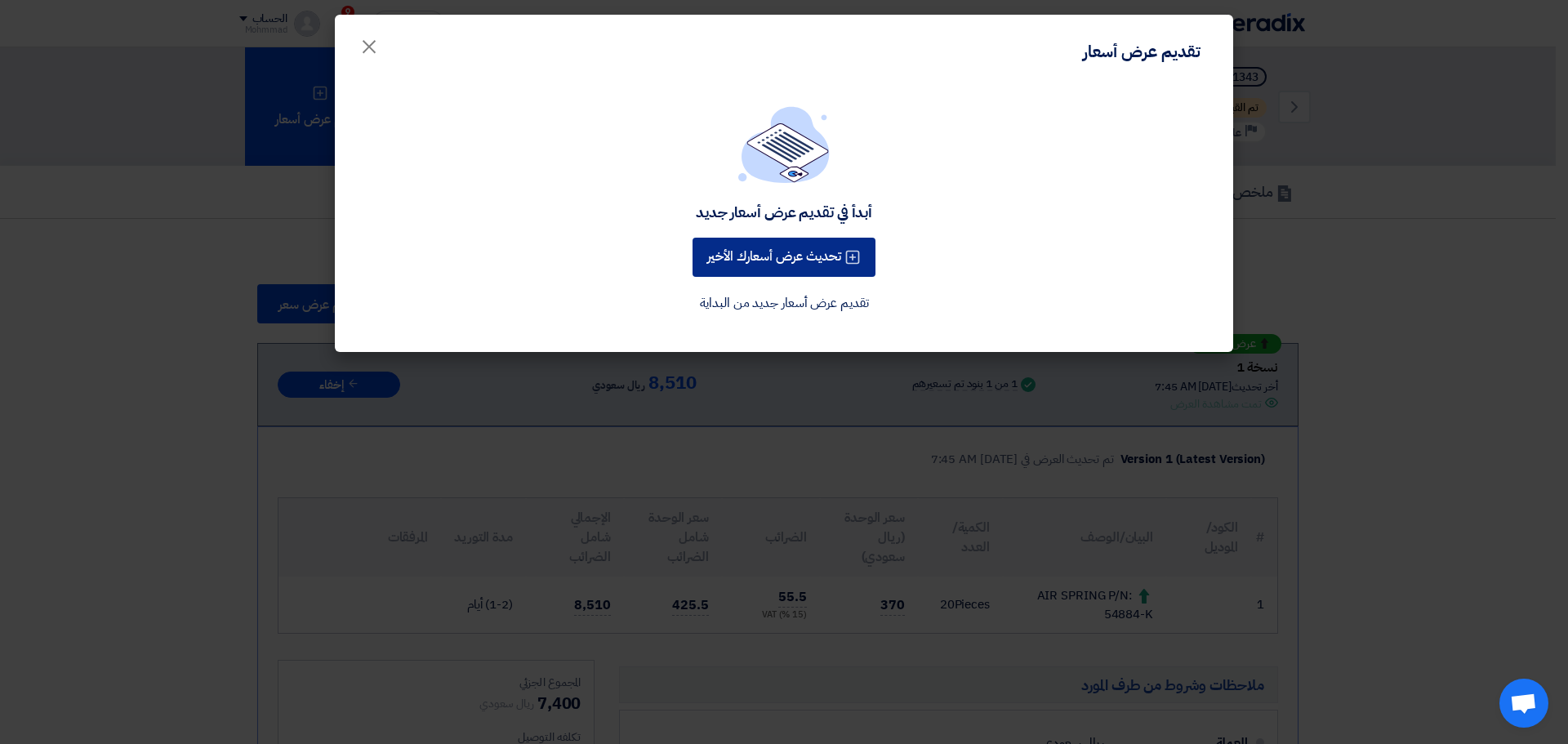
click at [794, 248] on button "تحديث عرض أسعارك الأخير" at bounding box center [784, 257] width 183 height 39
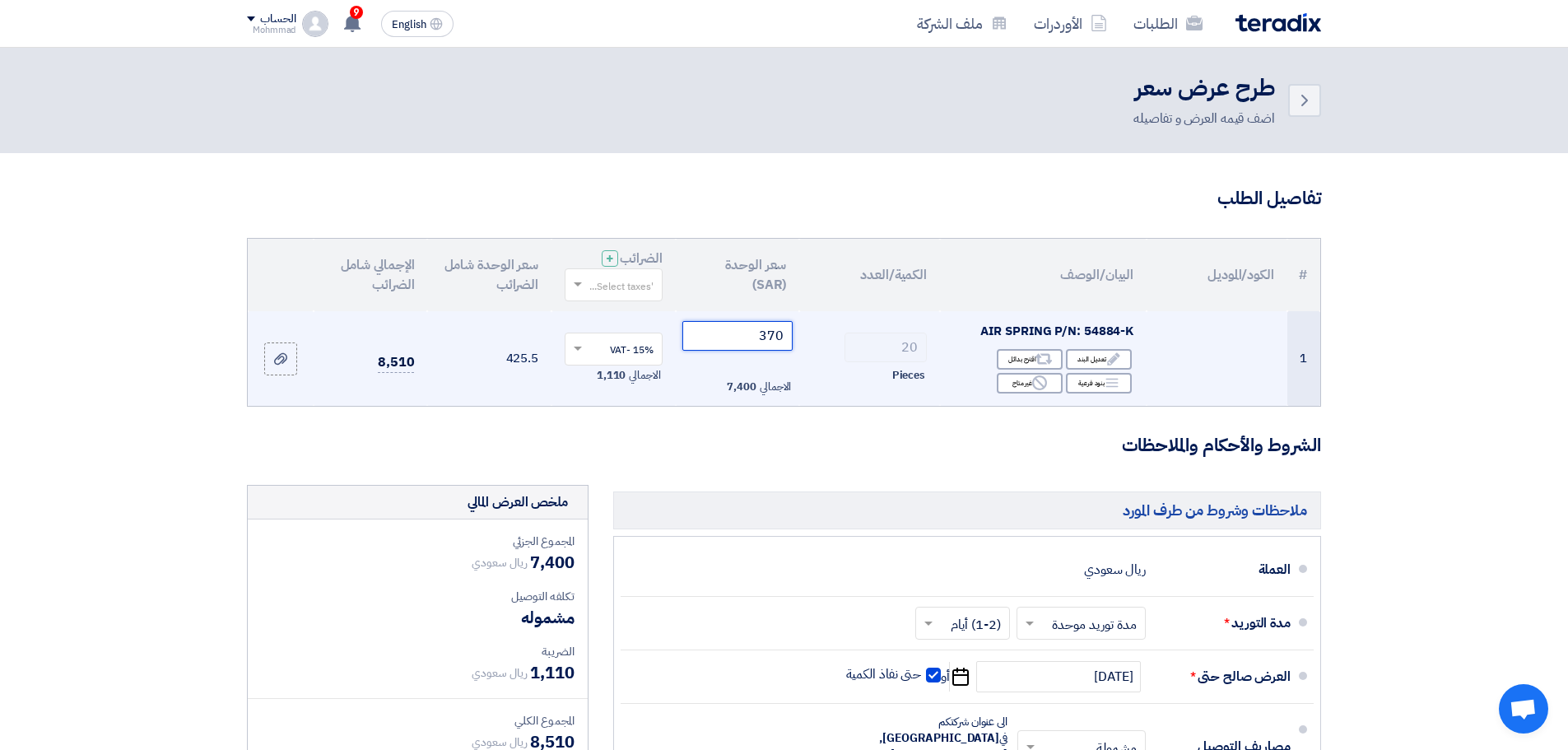
click at [774, 342] on input "370" at bounding box center [737, 335] width 111 height 29
click at [774, 341] on input "370" at bounding box center [737, 335] width 111 height 29
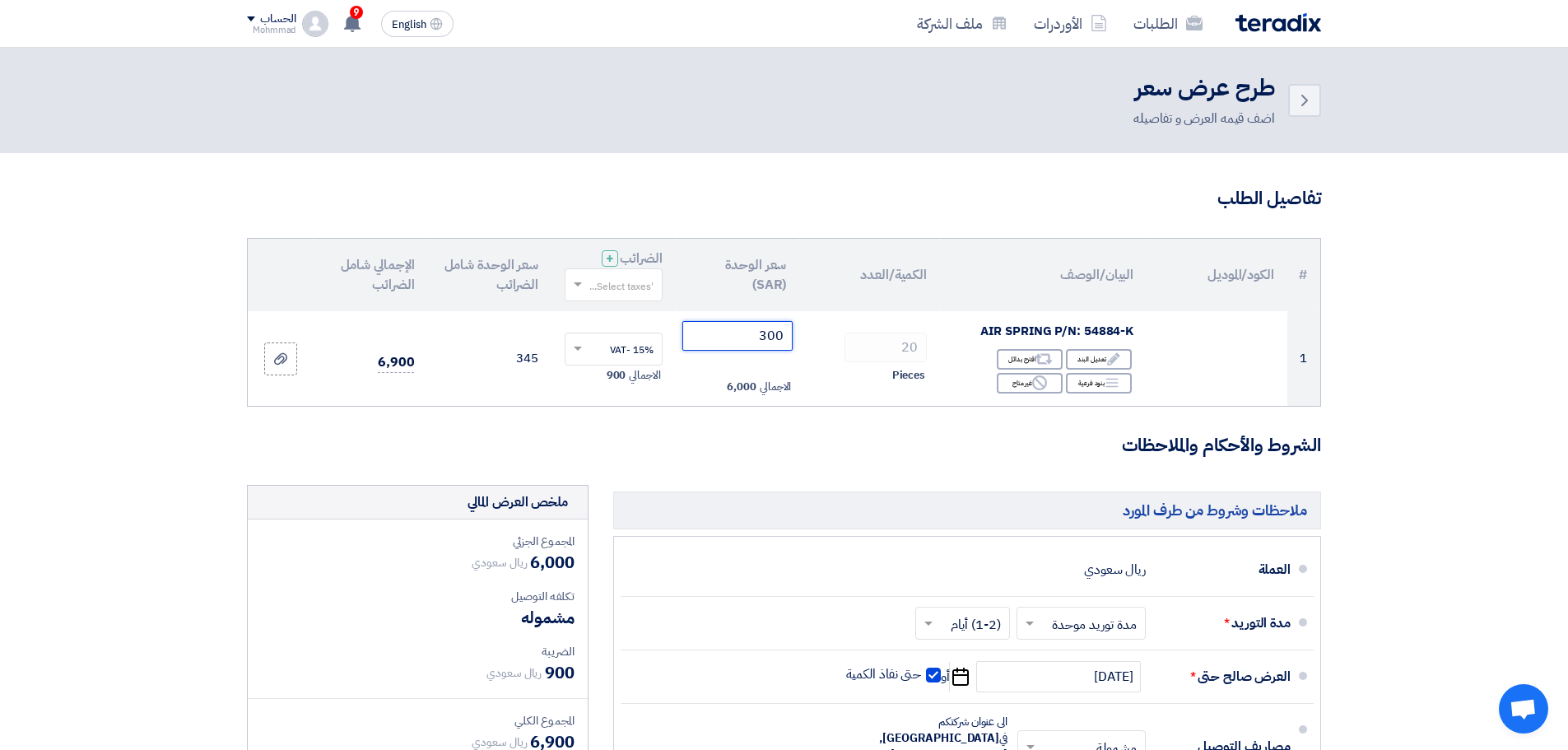
type input "300"
click at [1487, 413] on section "تفاصيل الطلب # الكود/الموديل البيان/الوصف الكمية/العدد سعر الوحدة (SAR) الضرائب…" at bounding box center [784, 616] width 1568 height 926
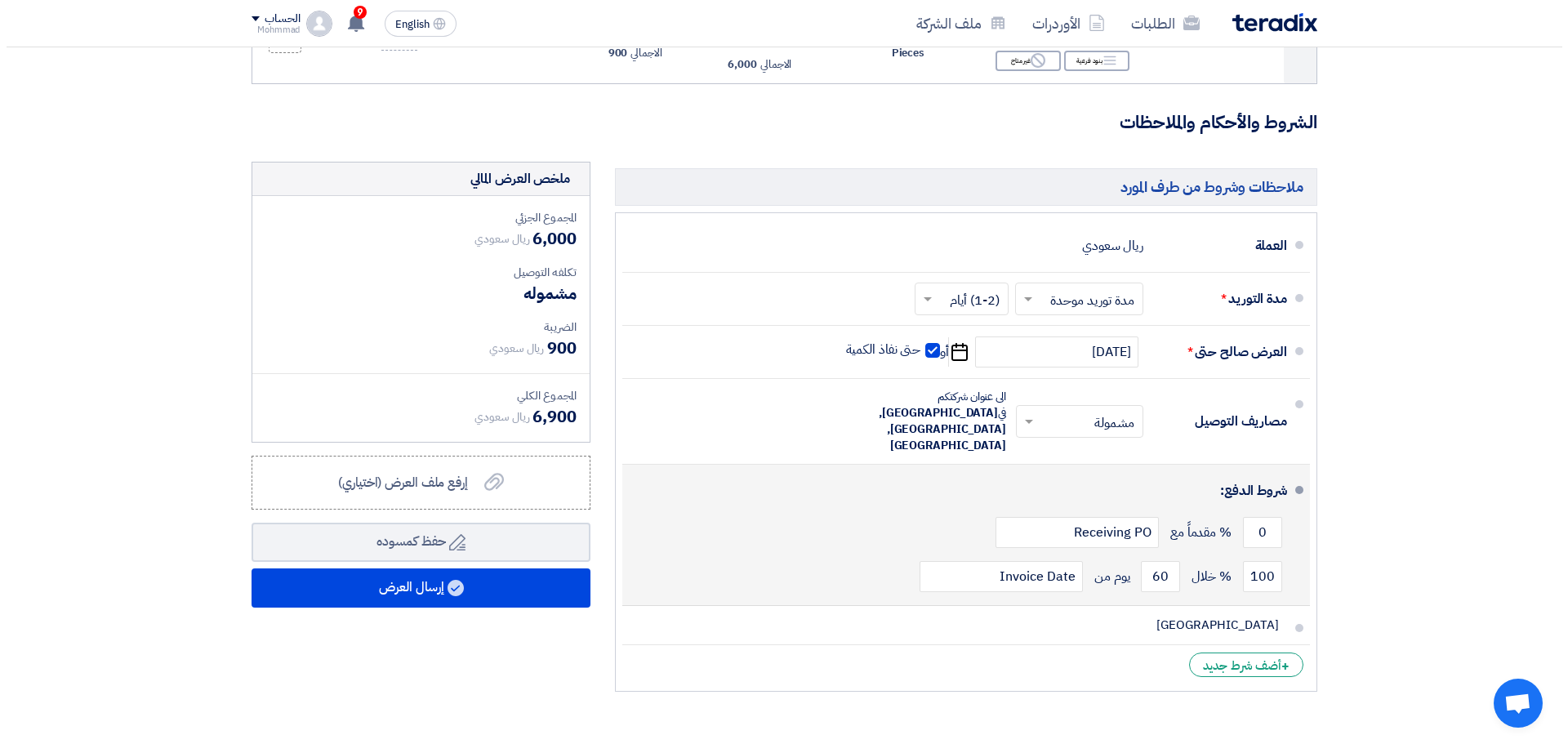
scroll to position [408, 0]
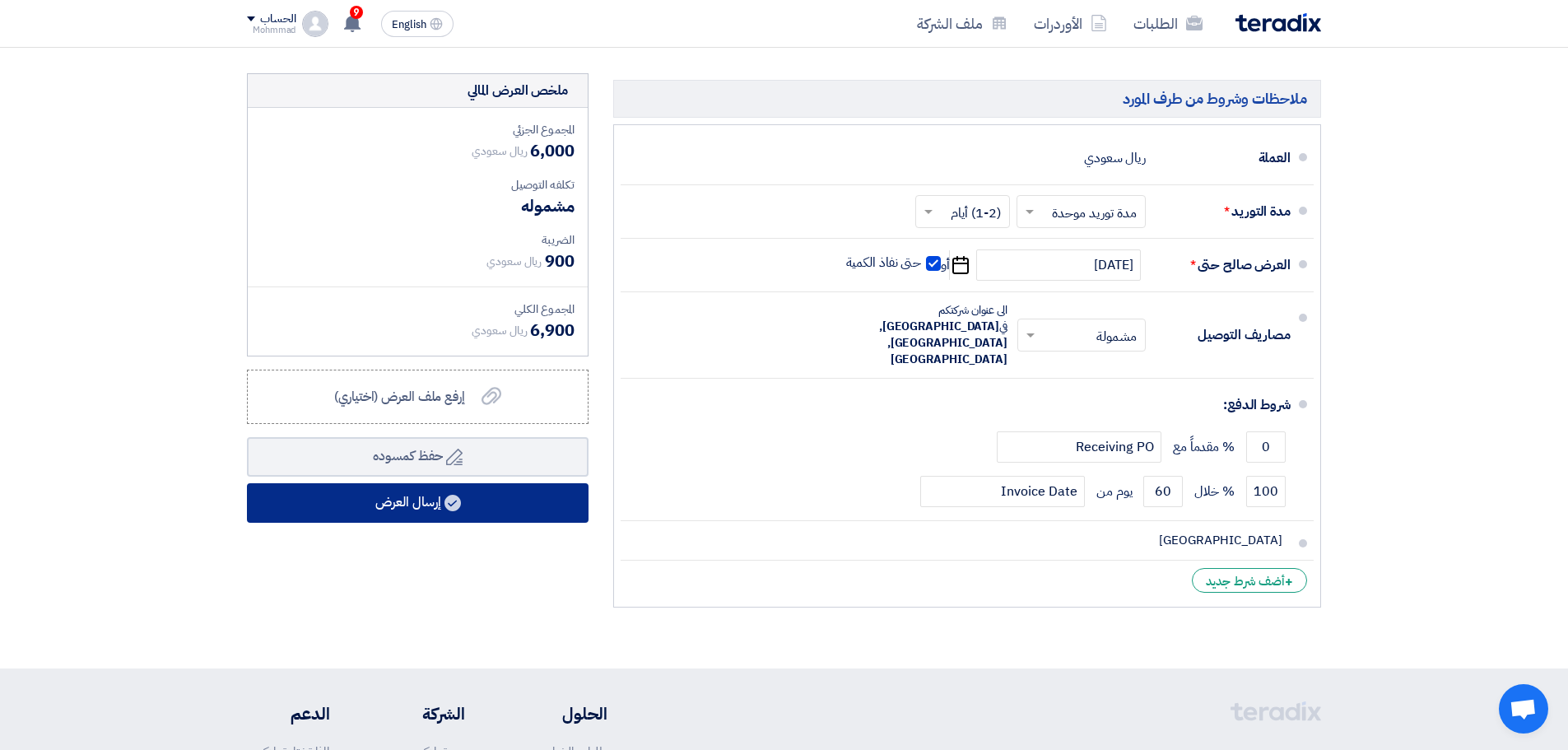
click at [470, 515] on button "إرسال العرض" at bounding box center [417, 503] width 341 height 39
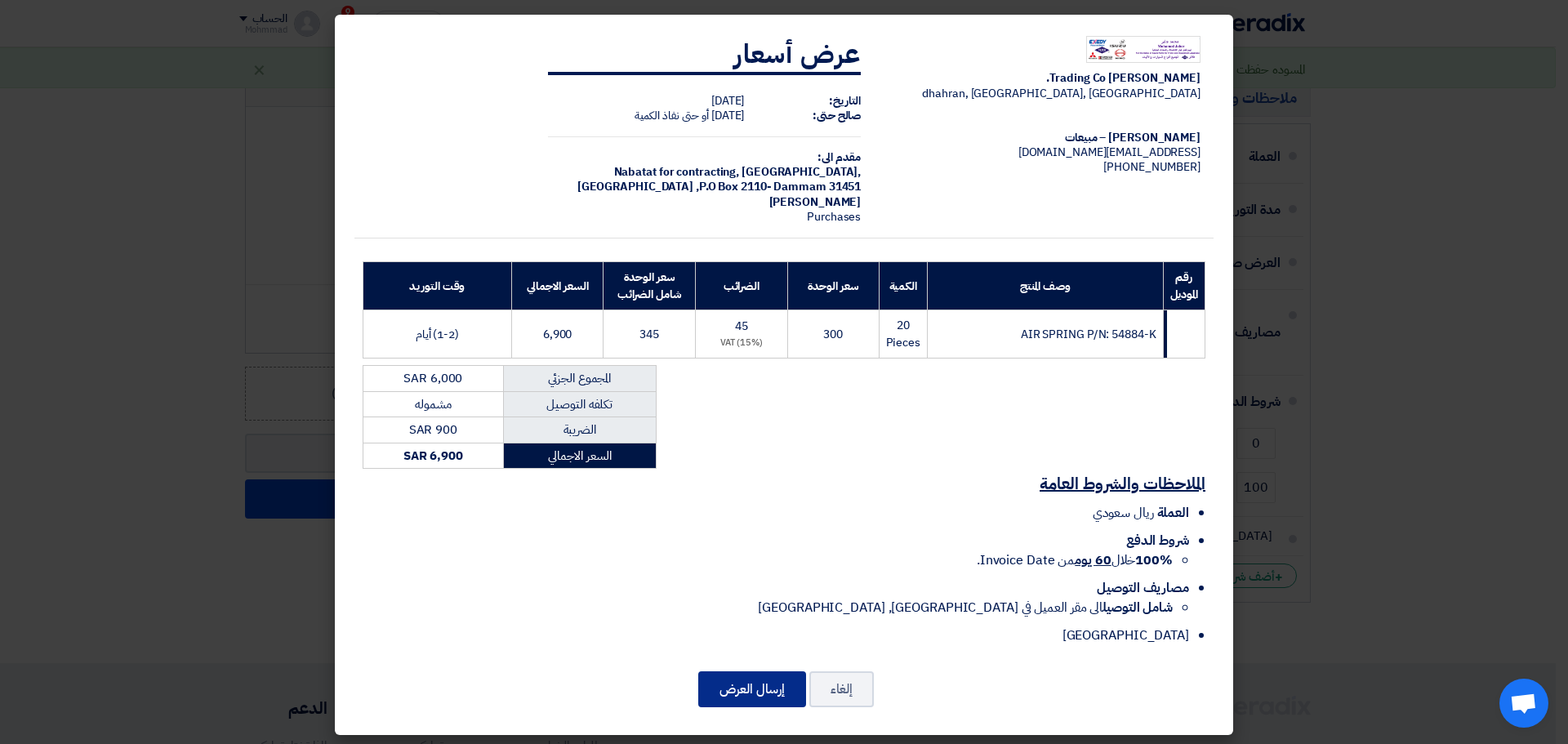
click at [758, 684] on button "إرسال العرض" at bounding box center [752, 689] width 108 height 36
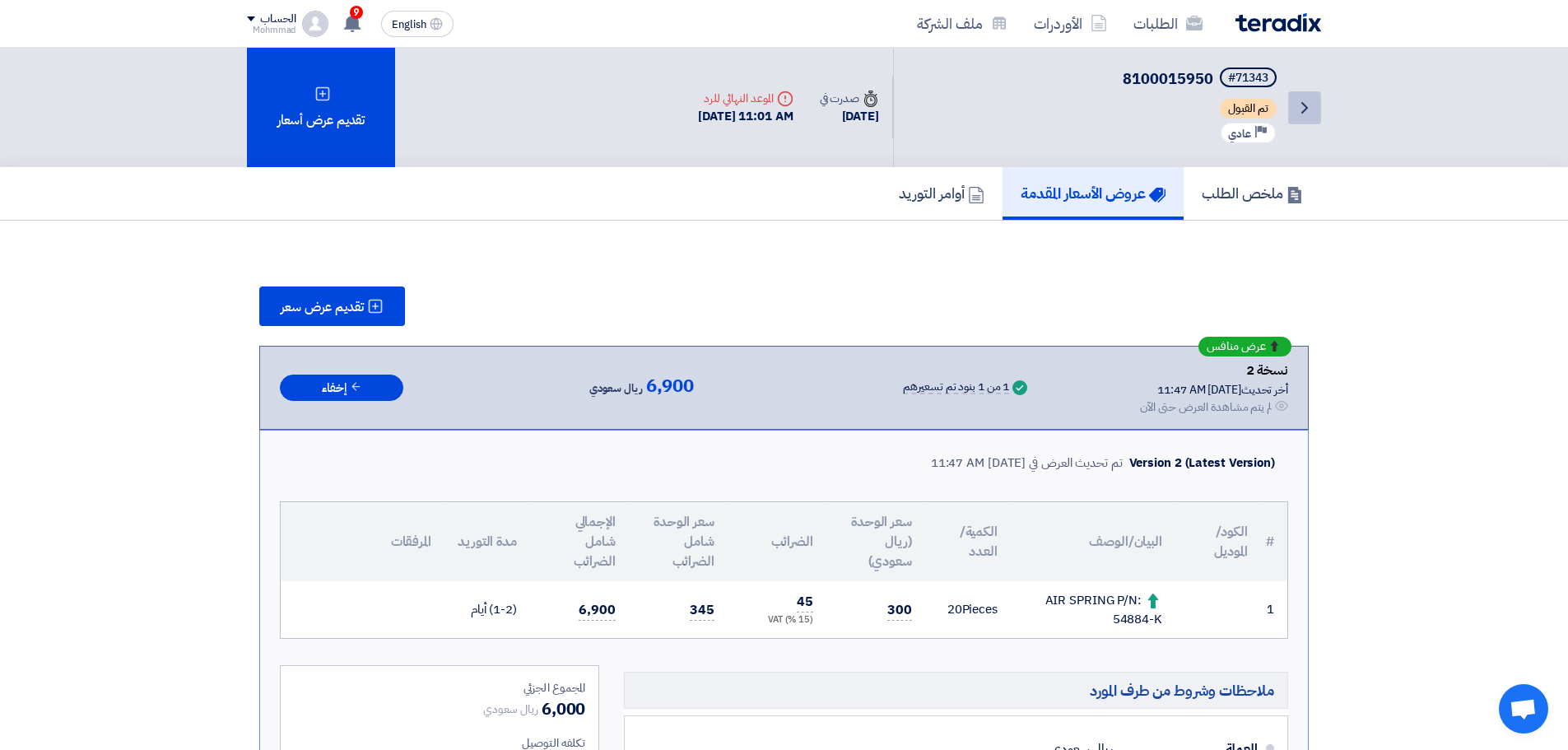
click at [1306, 117] on icon "Back" at bounding box center [1304, 108] width 20 height 20
